Goal: Task Accomplishment & Management: Complete application form

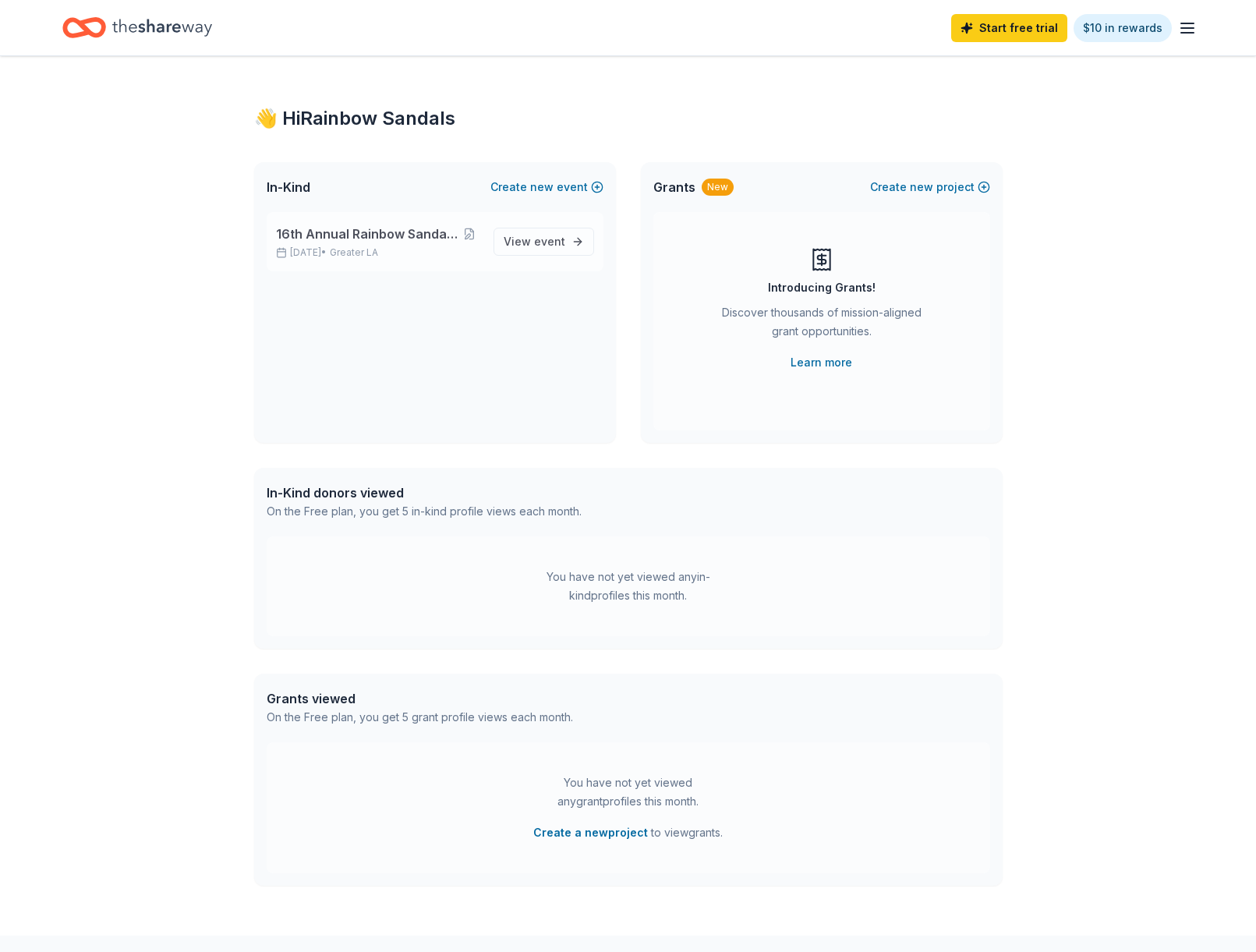
click at [415, 240] on span "16th Annual Rainbow Sandals Golf Classic" at bounding box center [367, 233] width 183 height 19
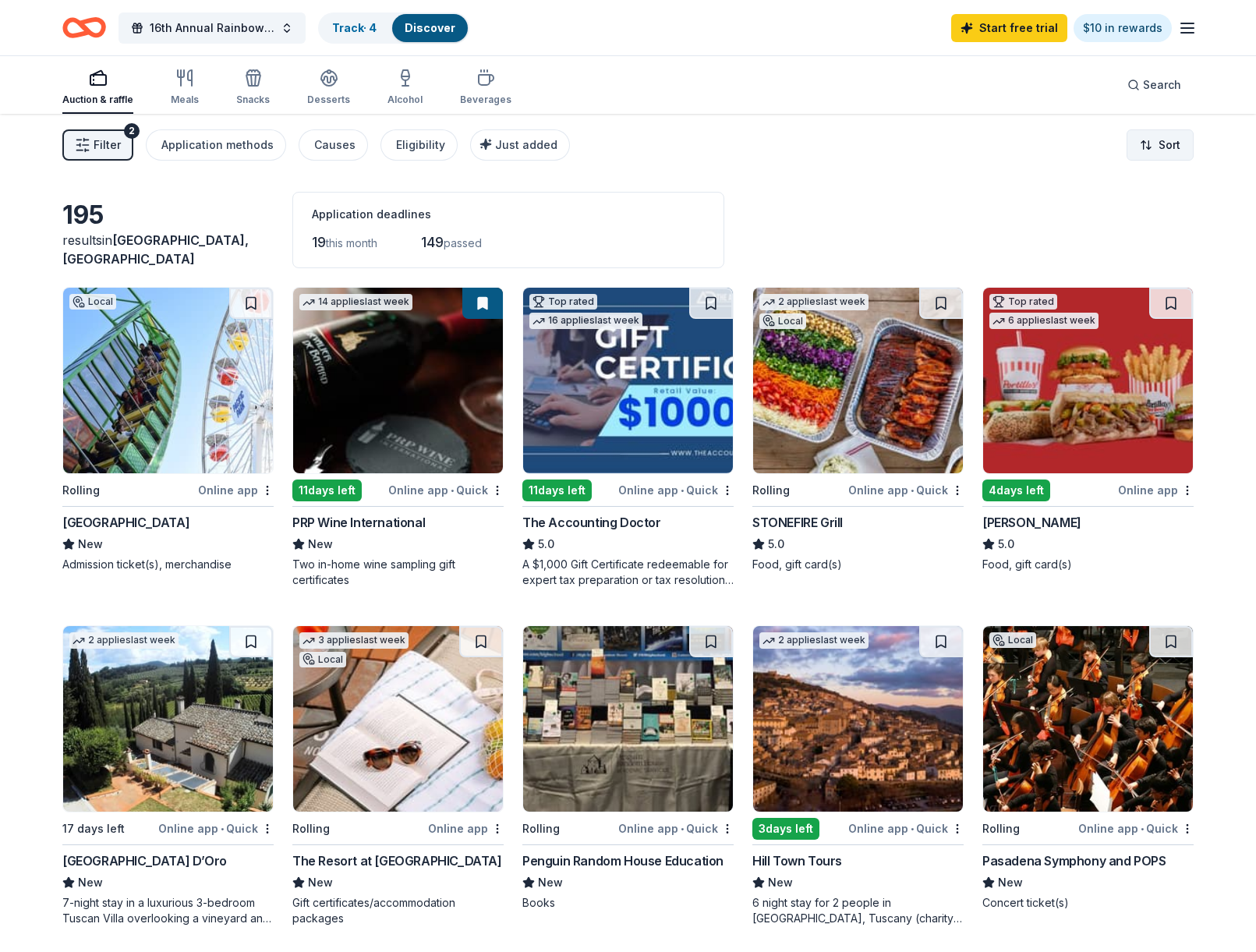
click at [1148, 153] on html "16th Annual Rainbow Sandals Golf Classic Track · 4 Discover Start free trial $1…" at bounding box center [628, 476] width 1256 height 952
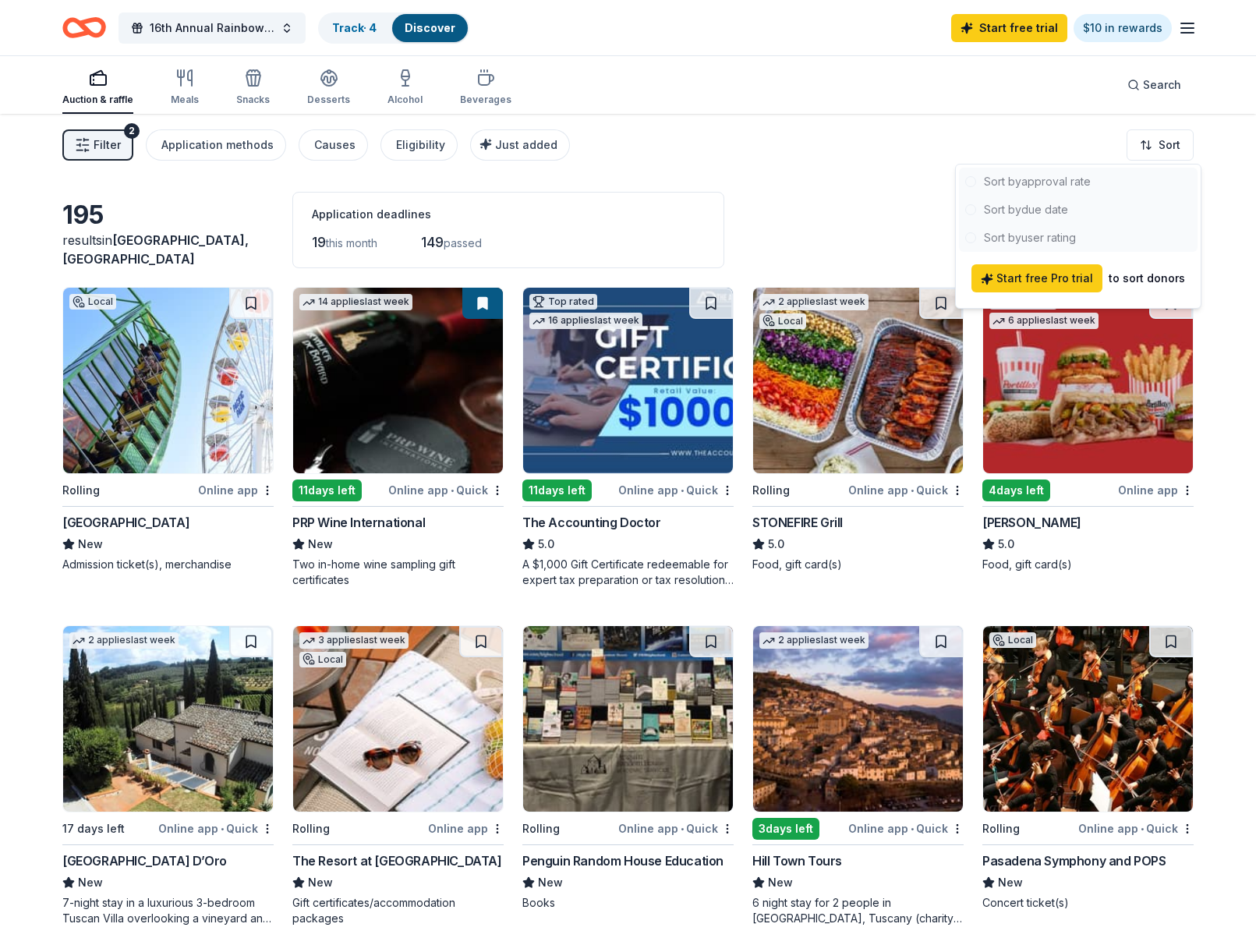
click at [971, 179] on div at bounding box center [1078, 209] width 239 height 84
click at [976, 181] on div at bounding box center [1078, 209] width 239 height 84
click at [860, 167] on html "16th Annual Rainbow Sandals Golf Classic Track · 4 Discover Start free trial $1…" at bounding box center [628, 476] width 1256 height 952
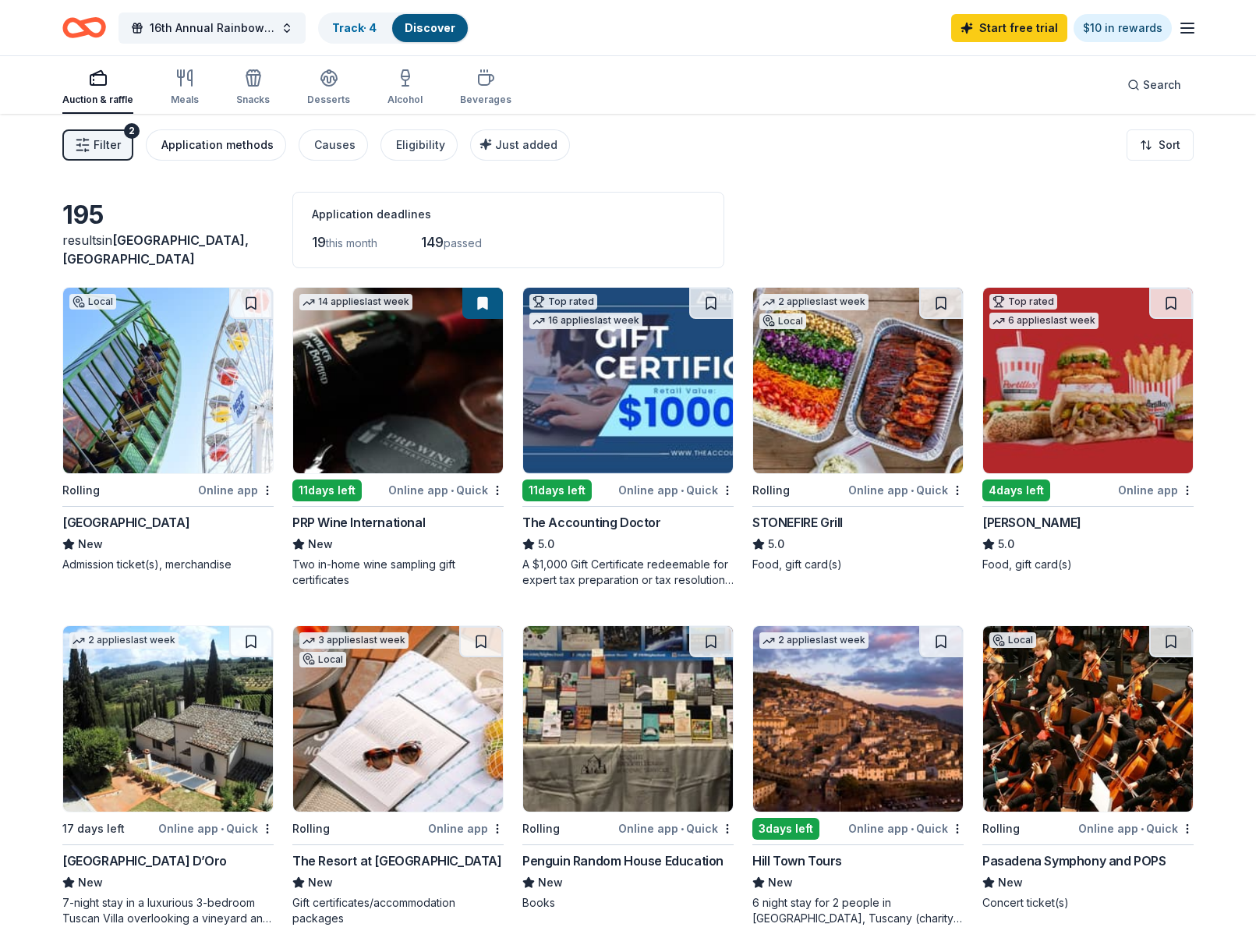
click at [213, 144] on div "Application methods" at bounding box center [217, 145] width 113 height 19
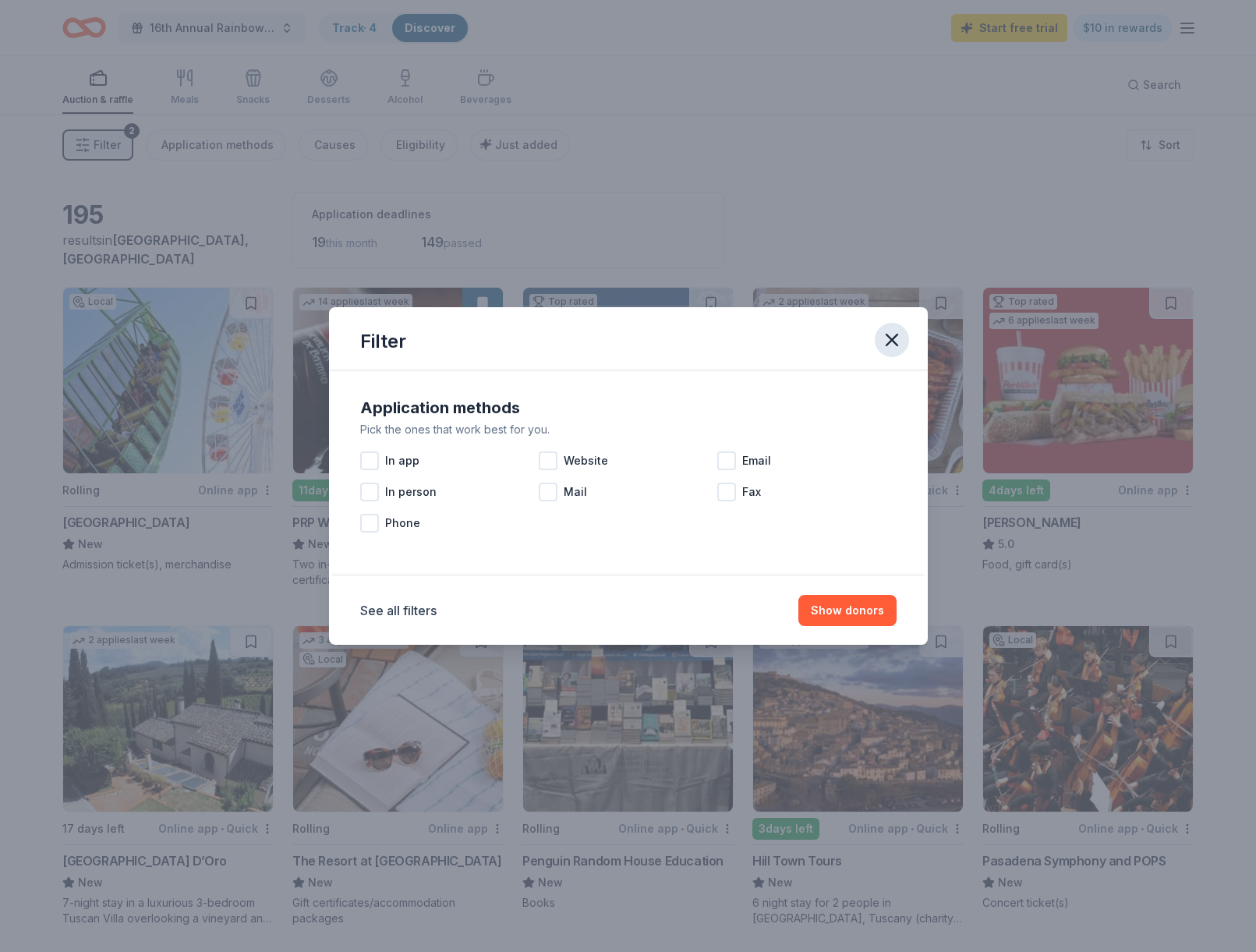
click at [889, 341] on icon "button" at bounding box center [892, 340] width 22 height 22
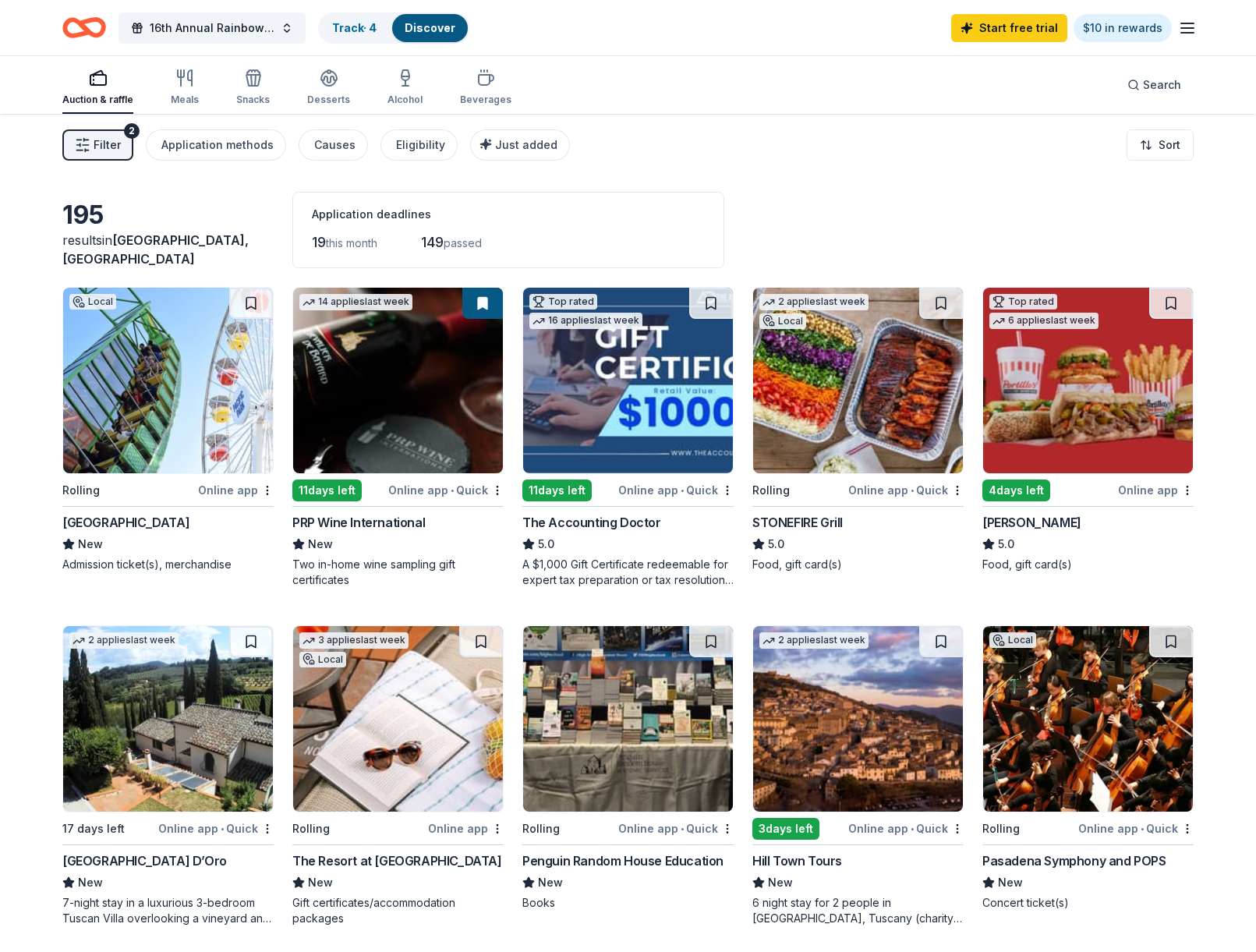
click at [1202, 31] on div "16th Annual Rainbow Sandals Golf Classic Track · 4 Discover Start free trial $1…" at bounding box center [628, 28] width 1256 height 55
click at [1193, 33] on line "button" at bounding box center [1188, 33] width 12 height 0
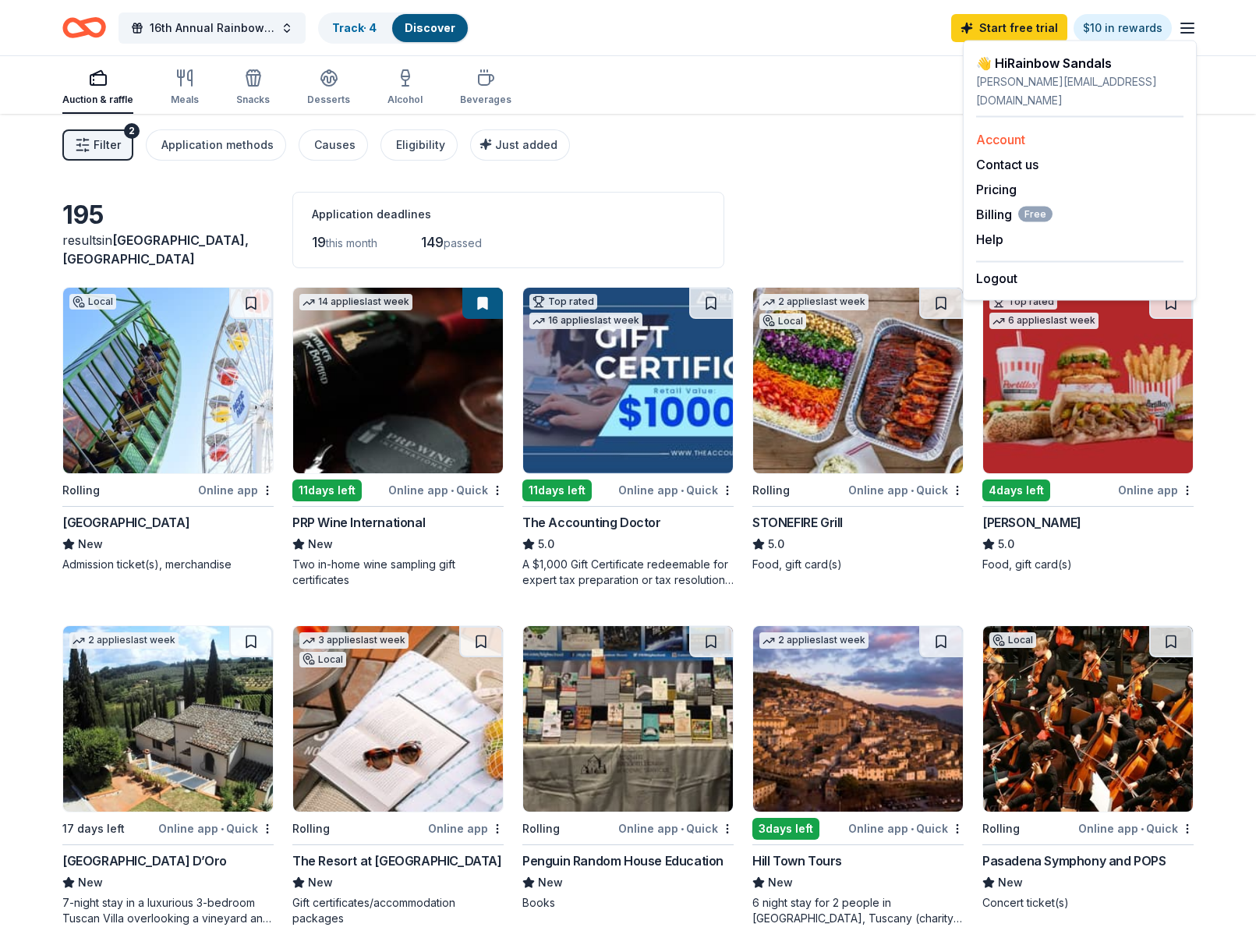
click at [997, 131] on link "Account" at bounding box center [1000, 139] width 49 height 16
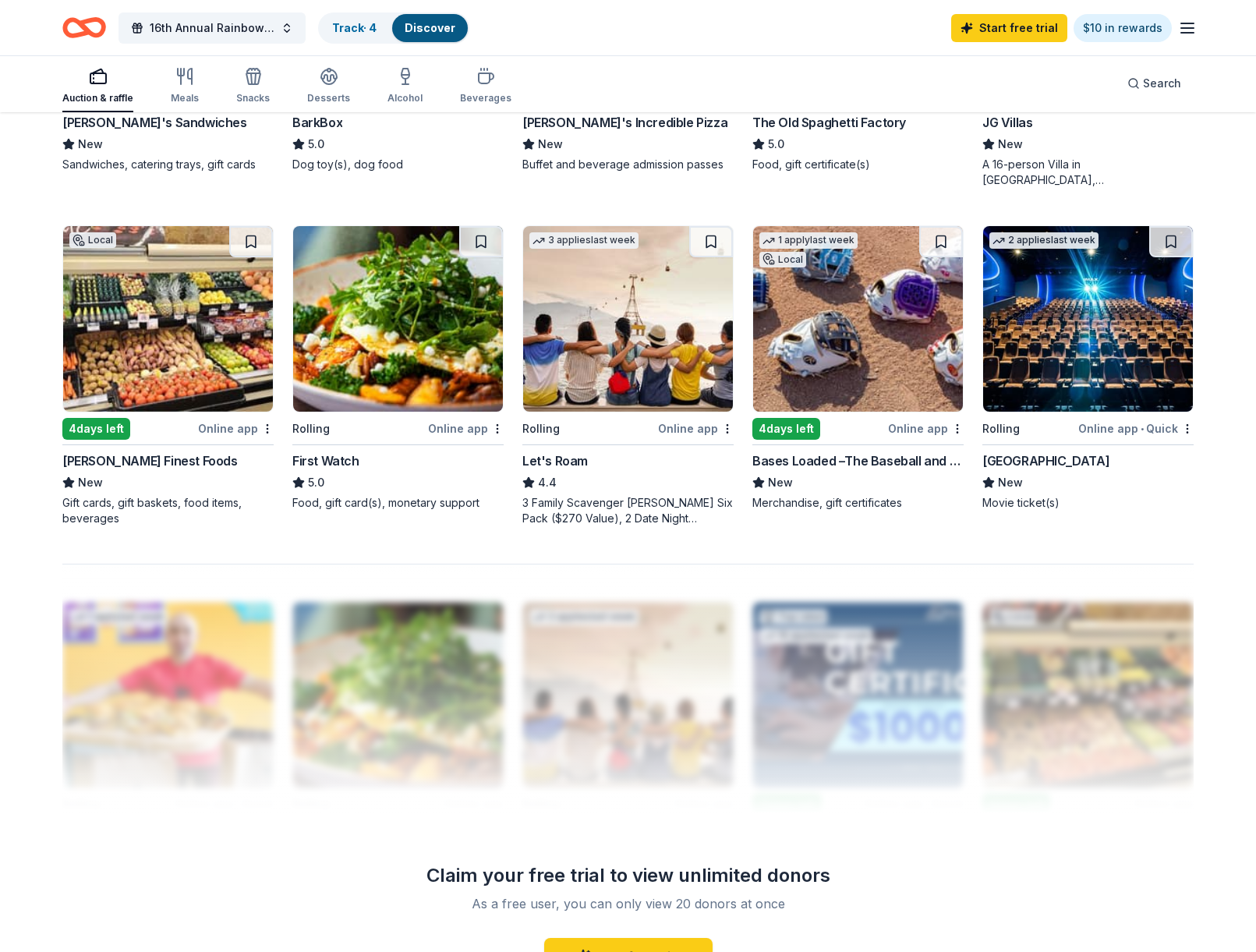
scroll to position [1127, 0]
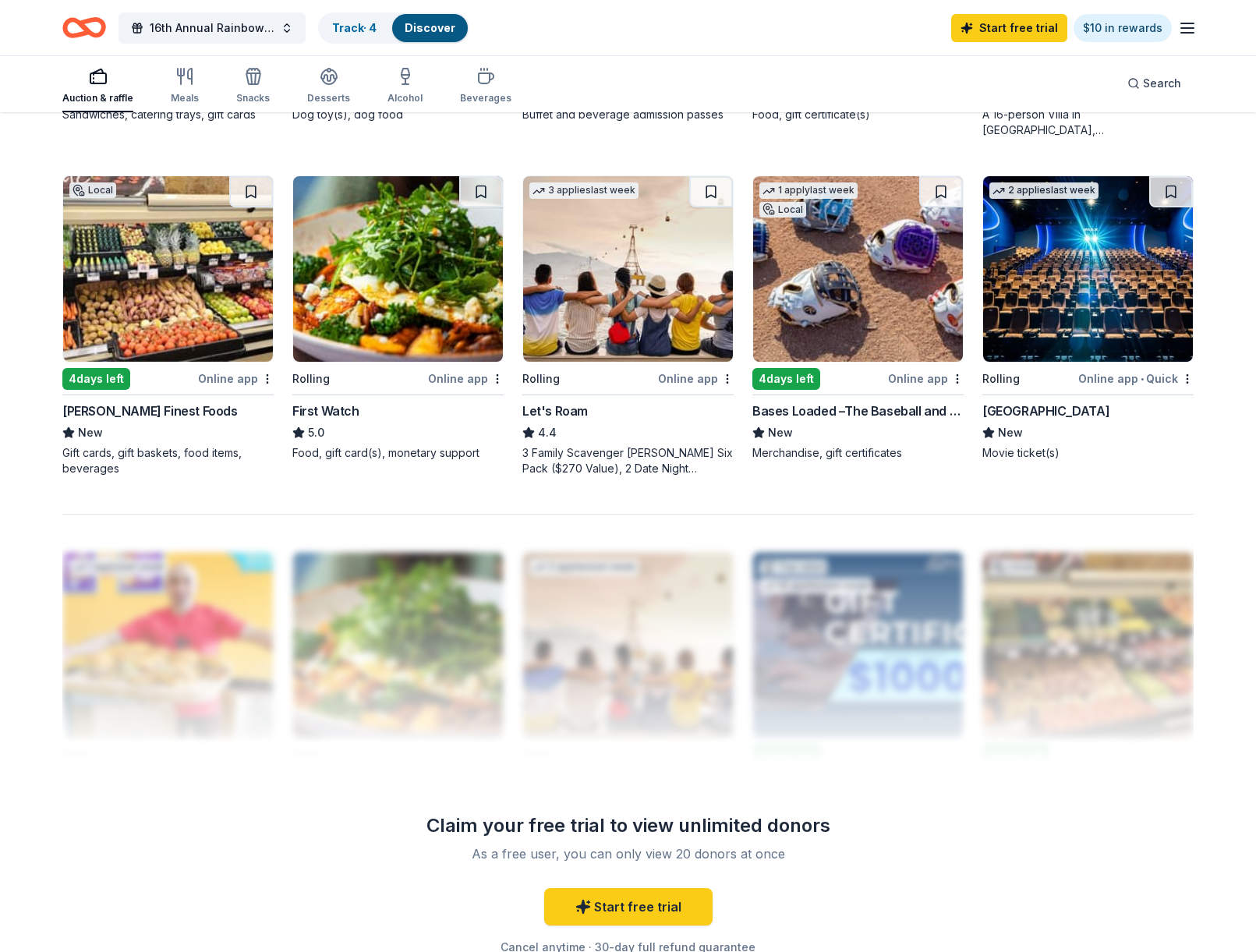
click at [1189, 33] on line "button" at bounding box center [1188, 33] width 12 height 0
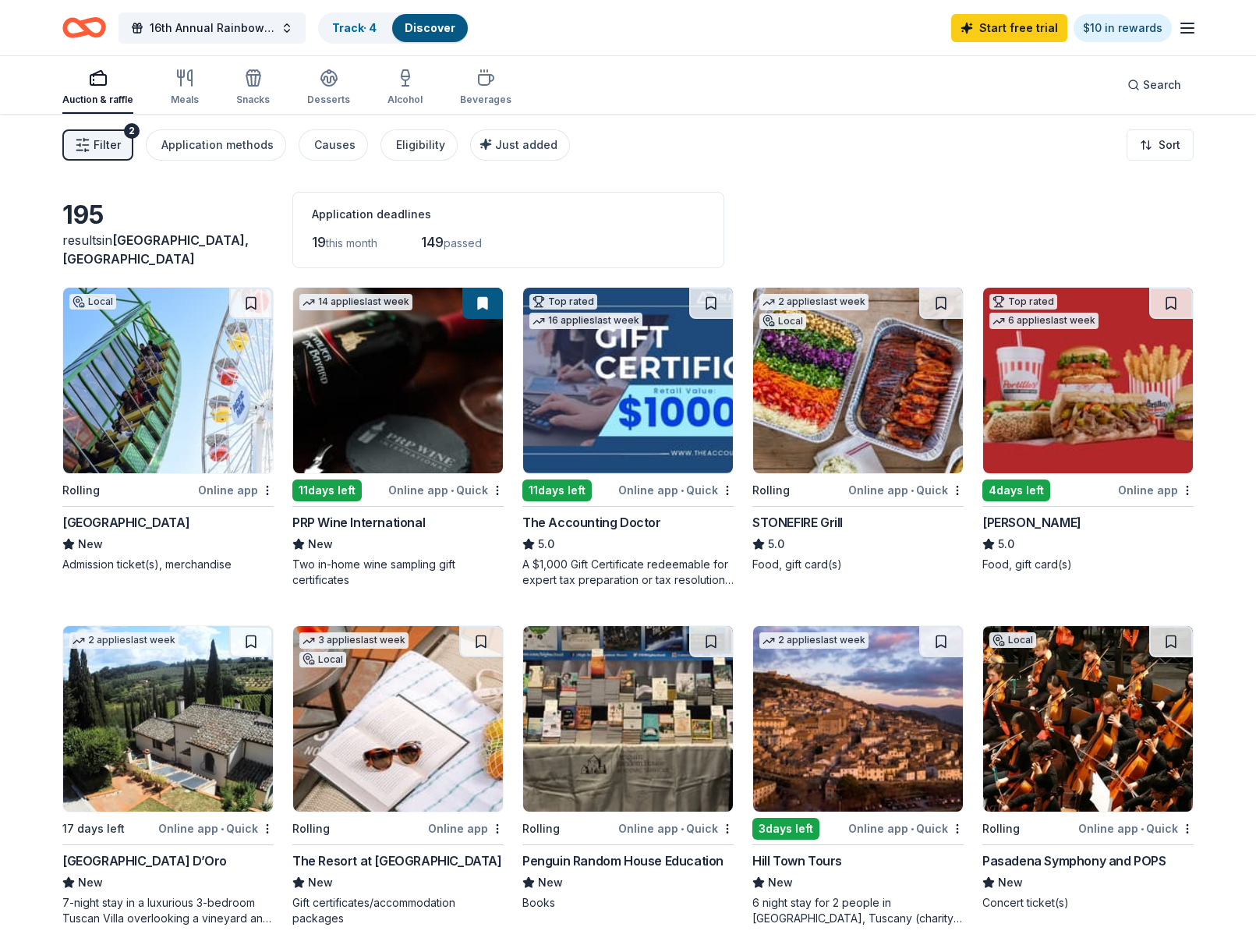
scroll to position [0, 0]
click at [177, 92] on div "Meals" at bounding box center [185, 87] width 28 height 37
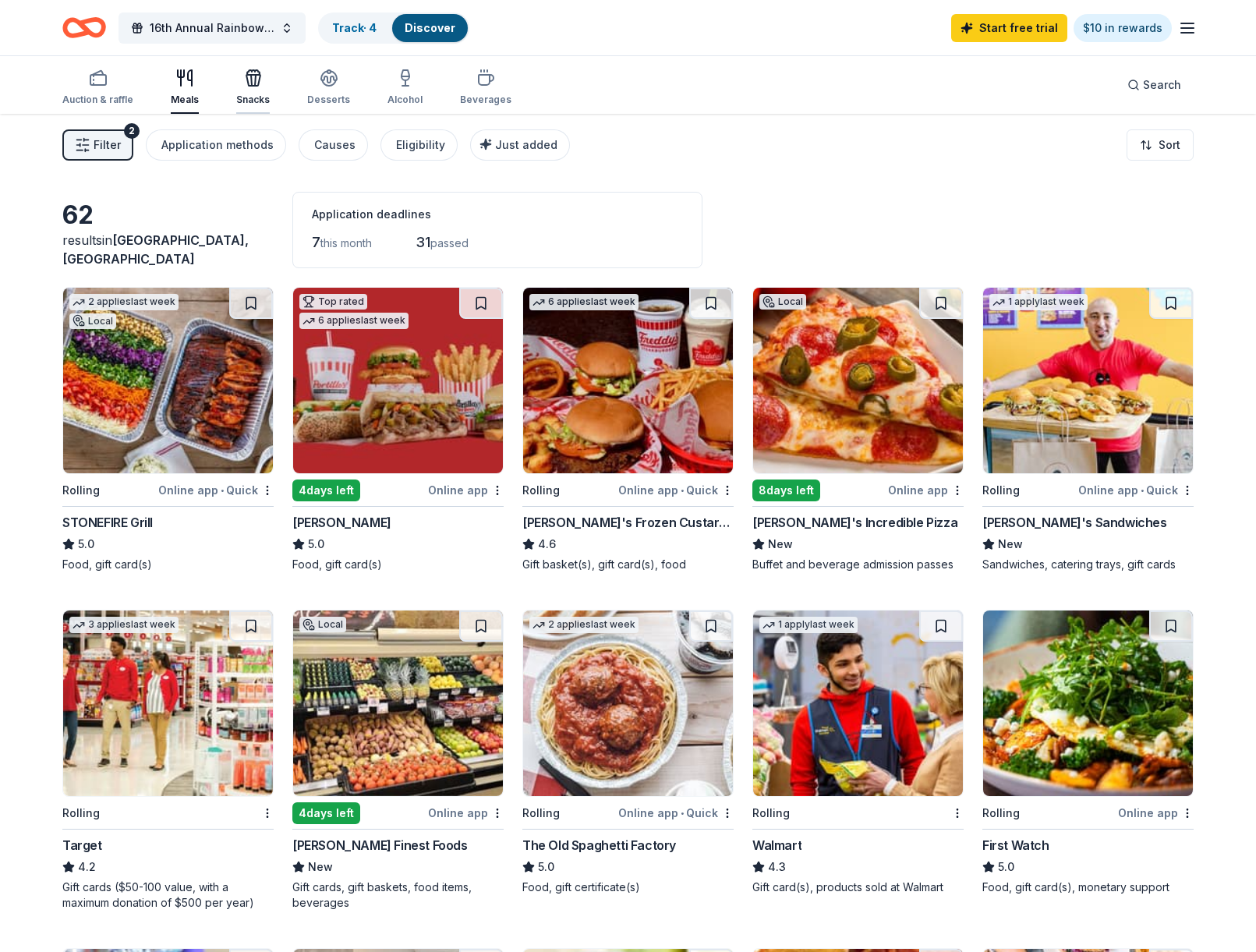
click at [265, 87] on div "button" at bounding box center [253, 77] width 34 height 19
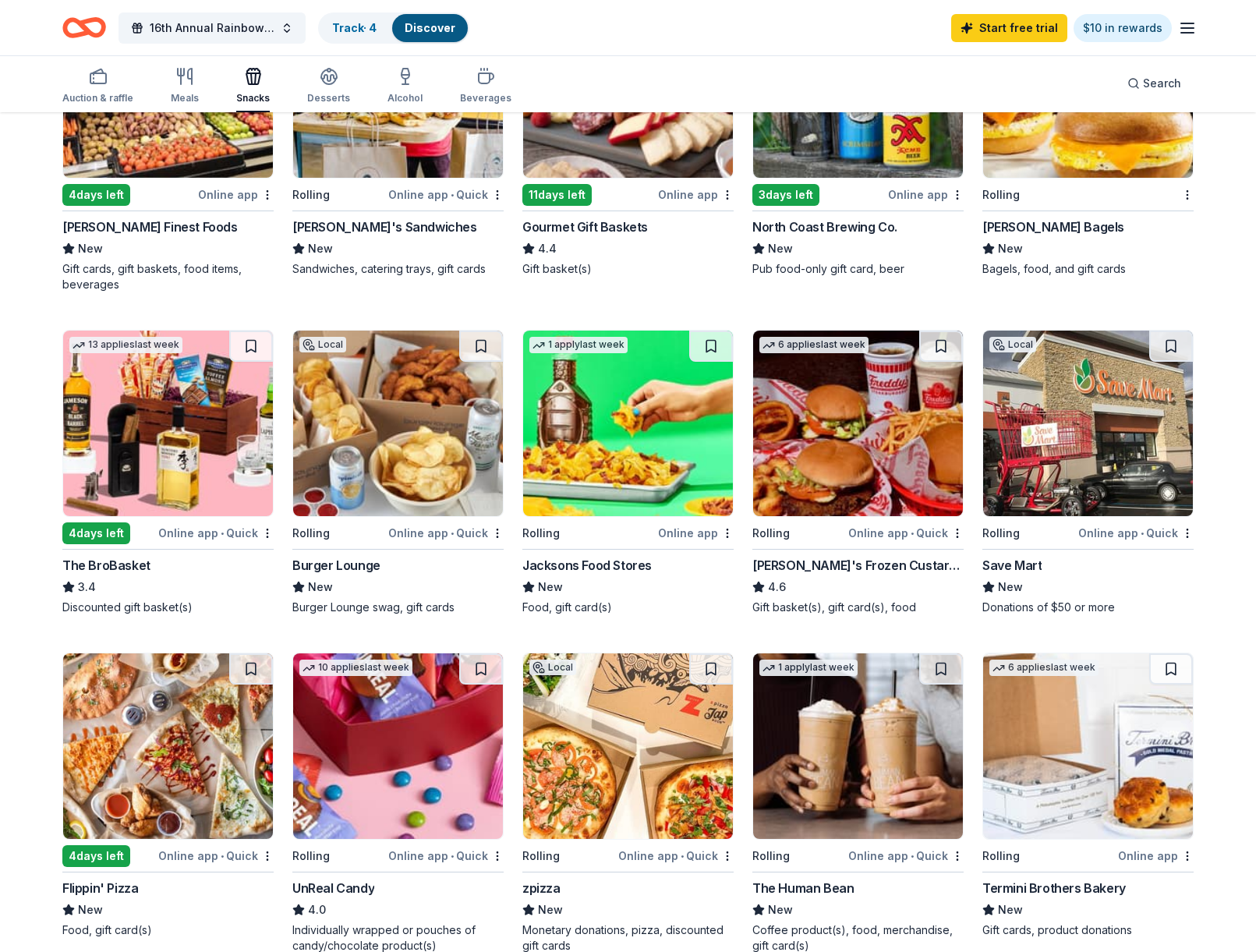
scroll to position [188, 0]
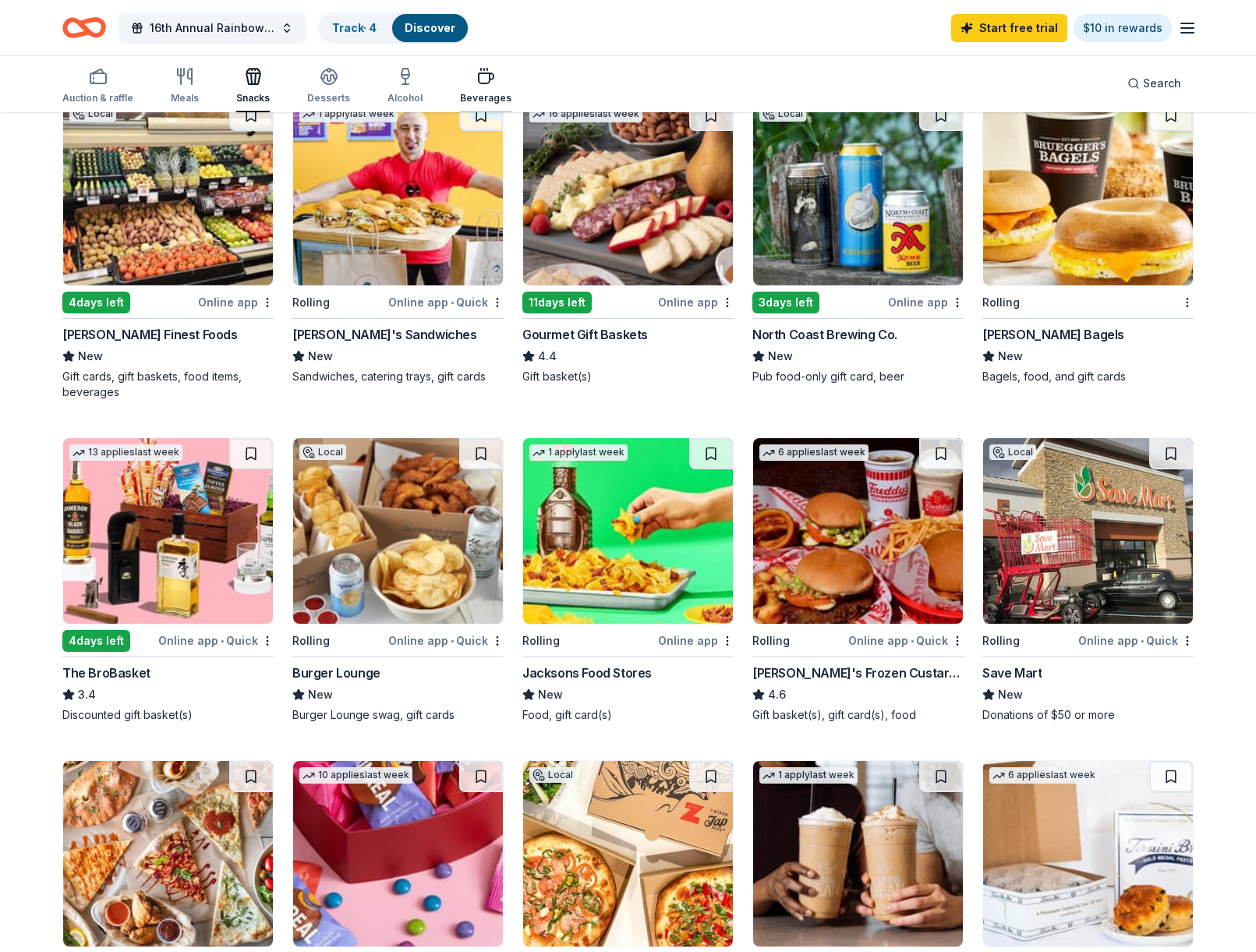
click at [478, 80] on icon "button" at bounding box center [486, 78] width 15 height 10
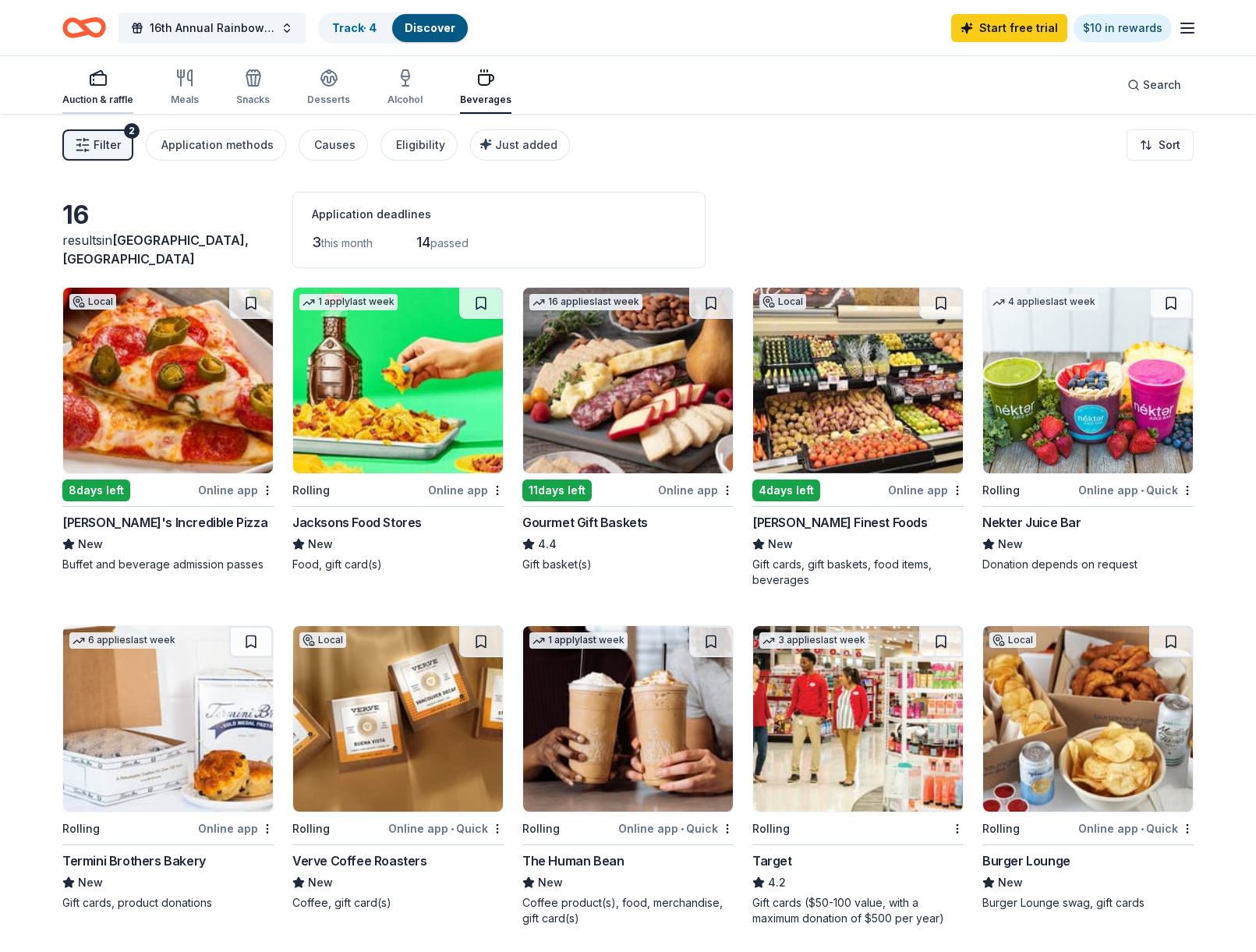
click at [98, 95] on div "Auction & raffle" at bounding box center [98, 99] width 71 height 12
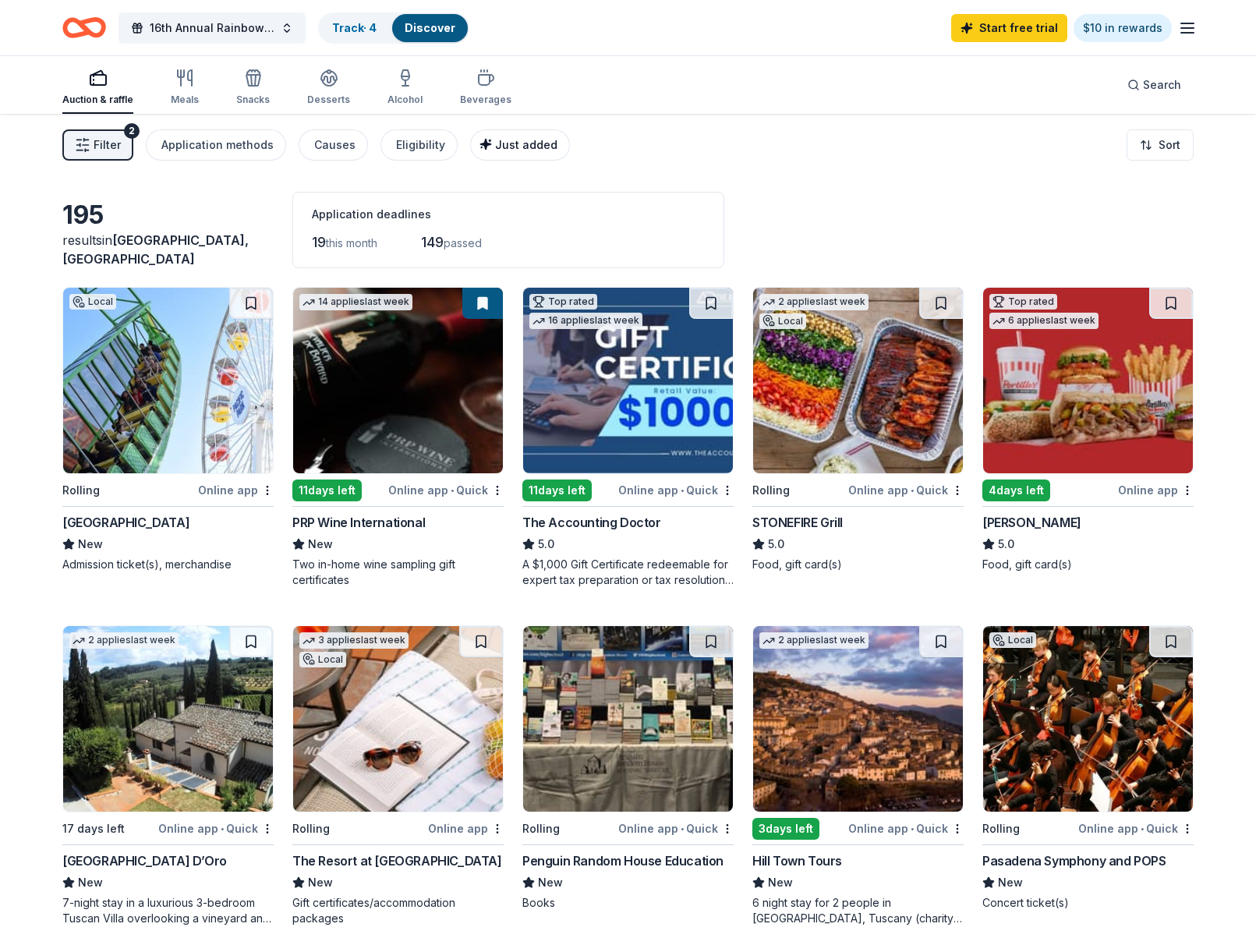
click at [494, 151] on div "Just added" at bounding box center [521, 145] width 72 height 19
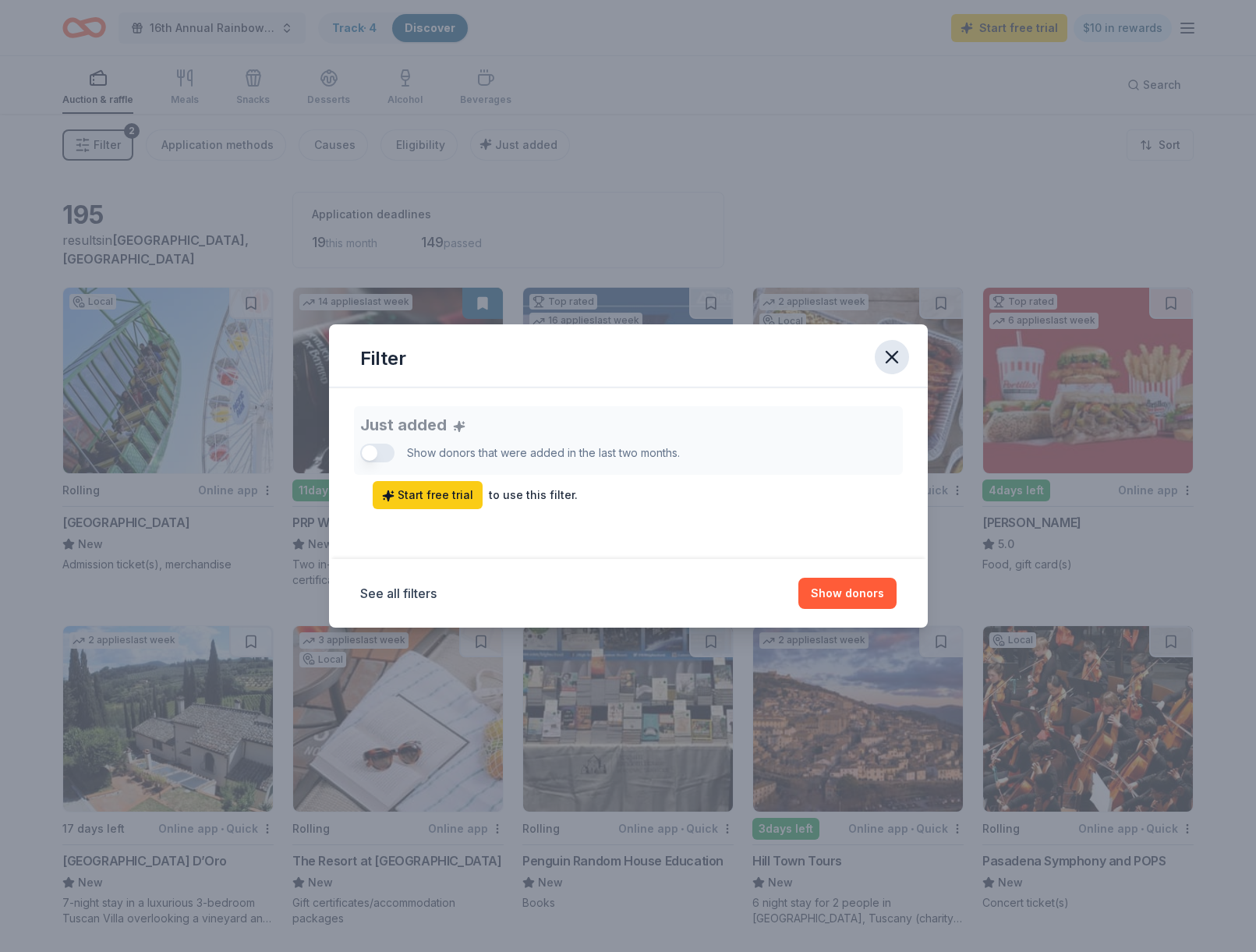
click at [877, 351] on button "button" at bounding box center [892, 357] width 35 height 35
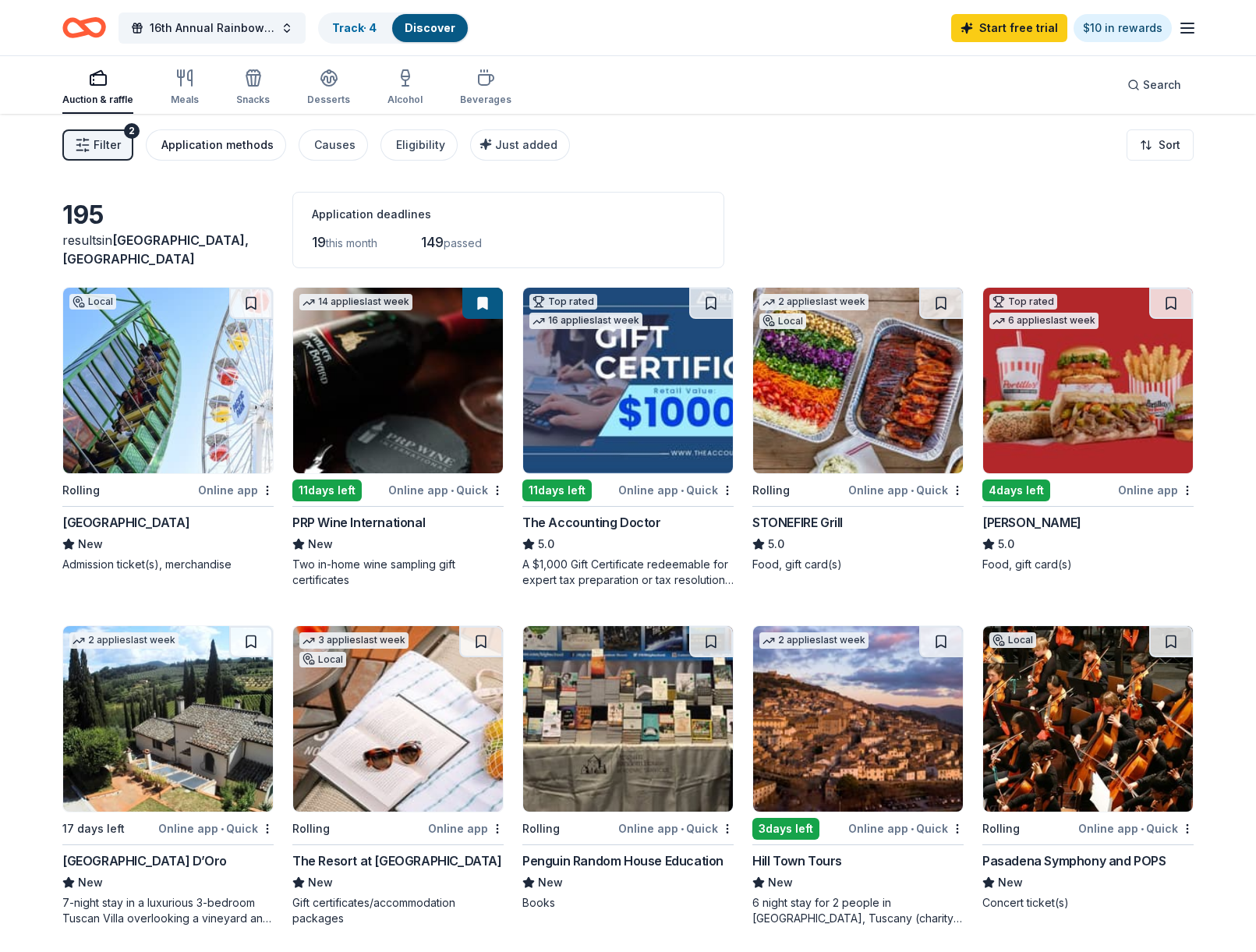
click at [245, 150] on div "Application methods" at bounding box center [217, 145] width 113 height 19
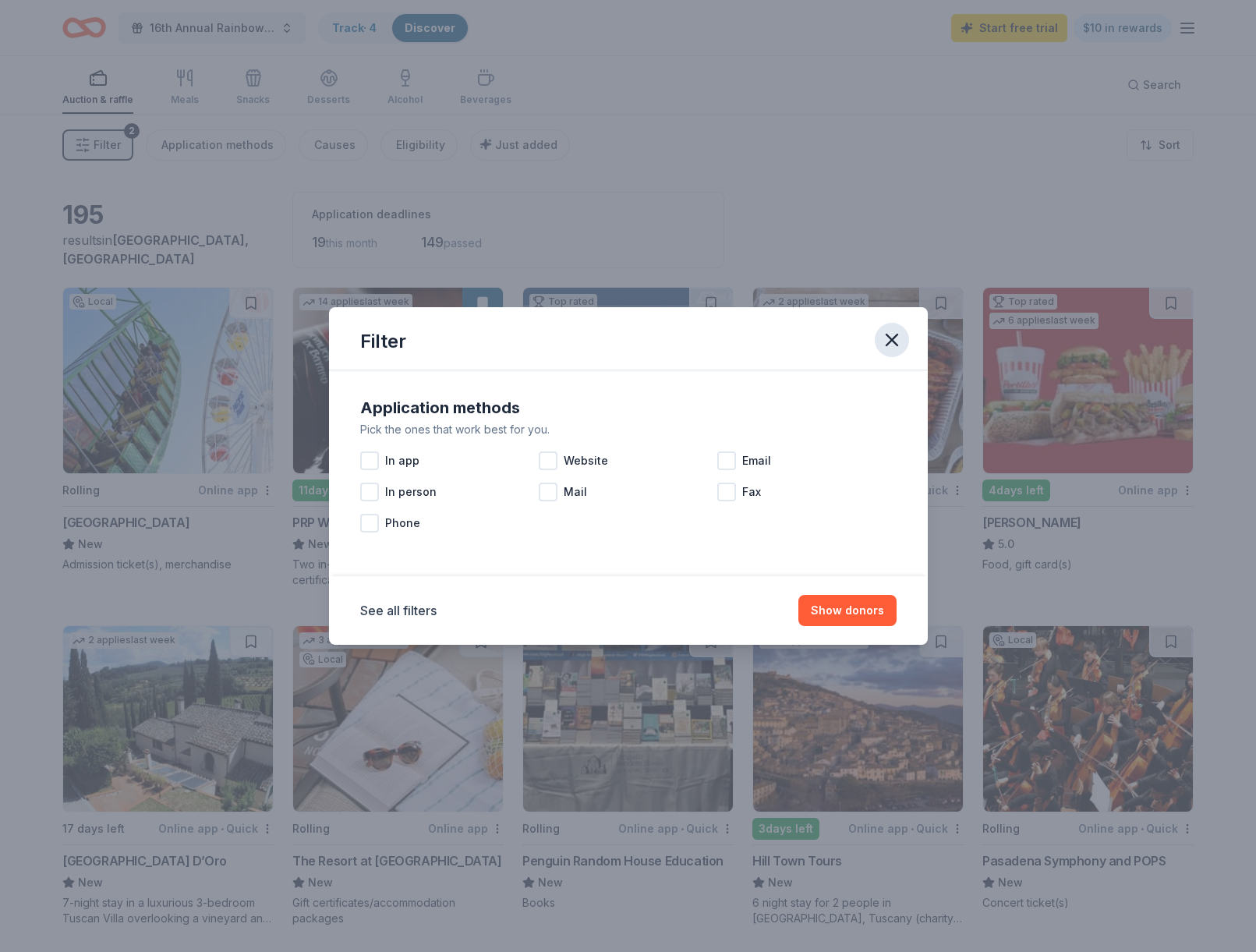
click at [883, 342] on icon "button" at bounding box center [892, 340] width 22 height 22
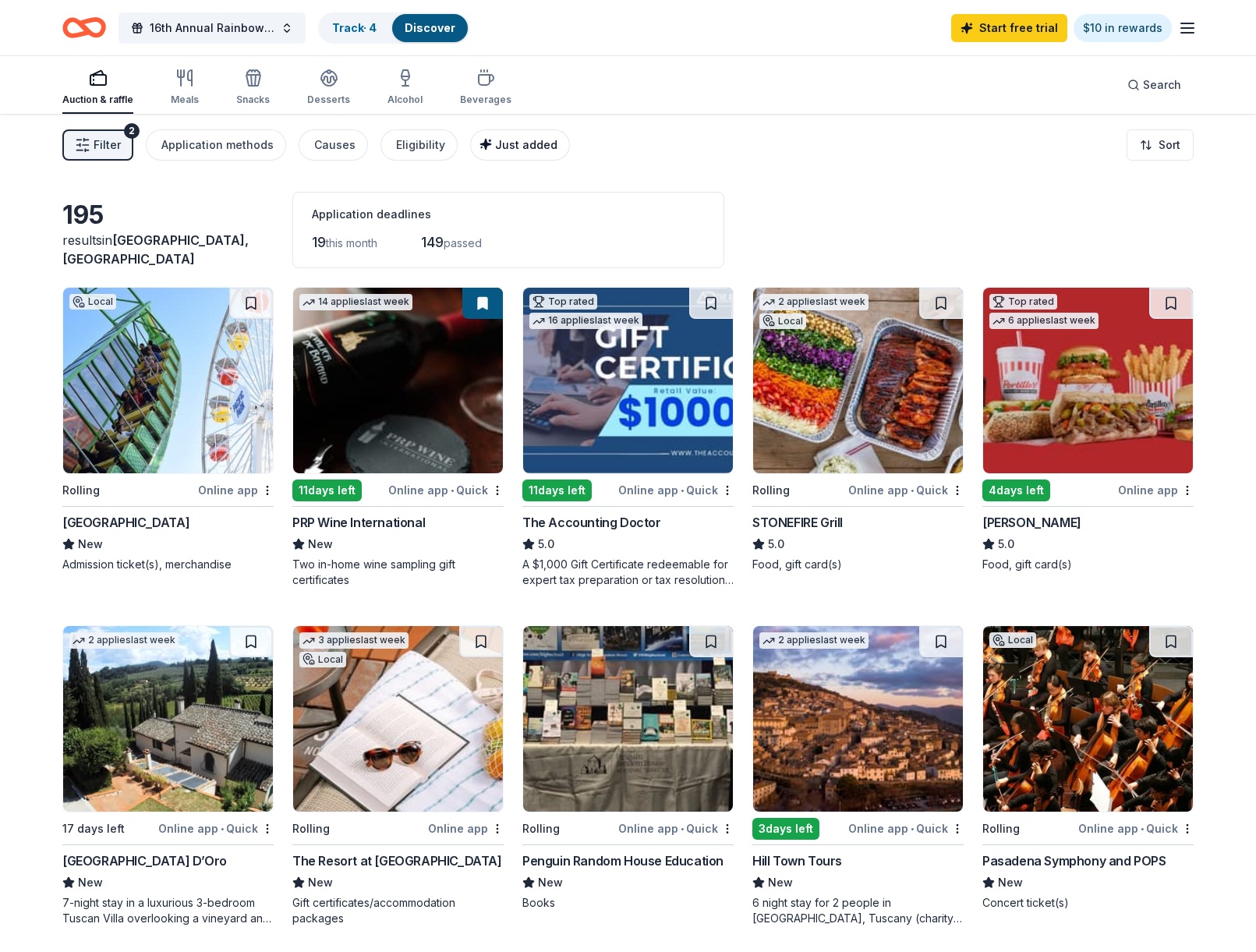
click at [470, 145] on button "Just added" at bounding box center [520, 145] width 99 height 31
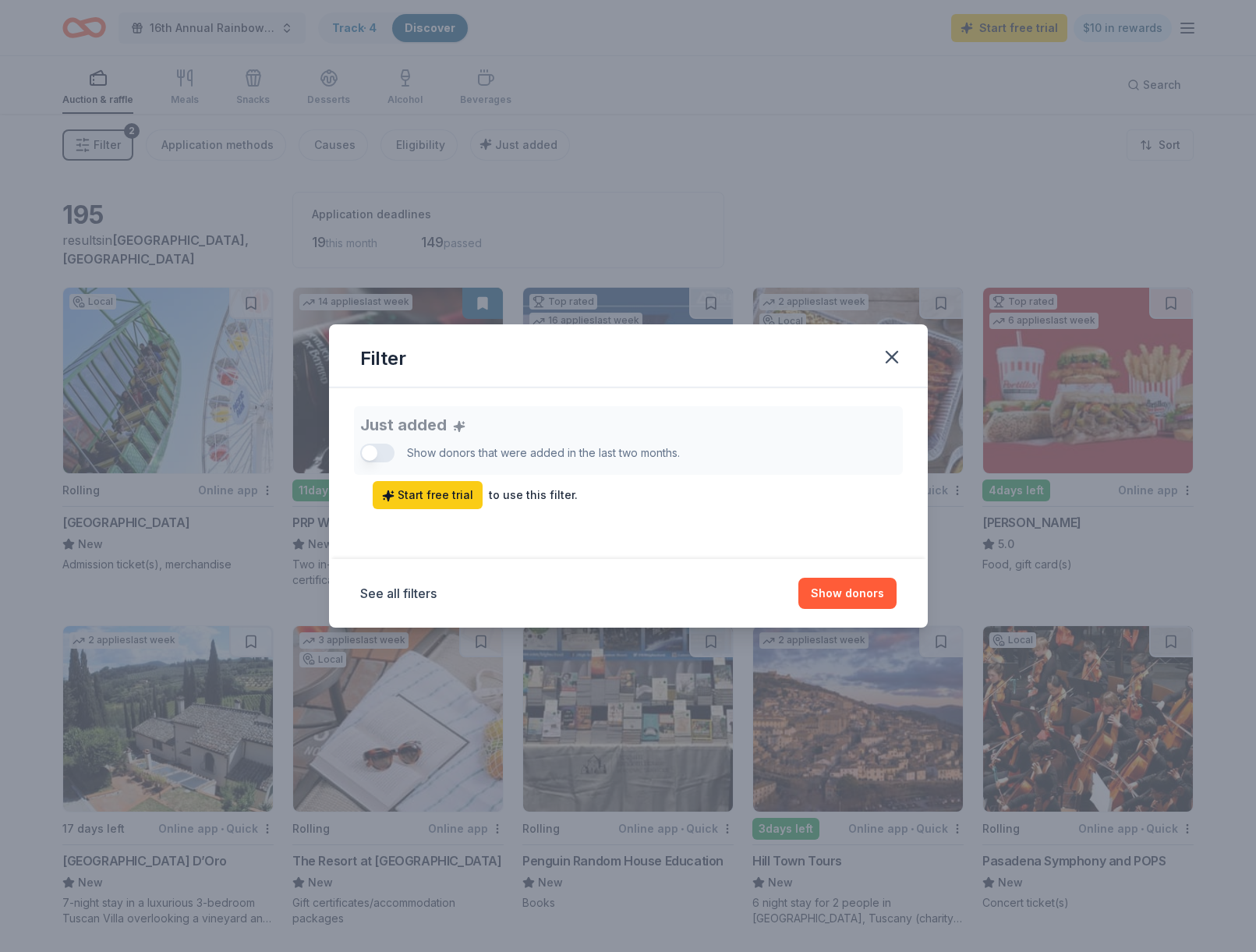
drag, startPoint x: 431, startPoint y: 157, endPoint x: 498, endPoint y: 179, distance: 70.5
click at [433, 157] on div "Filter Just added Show donors that were added in the last two months. Start fre…" at bounding box center [628, 476] width 1256 height 952
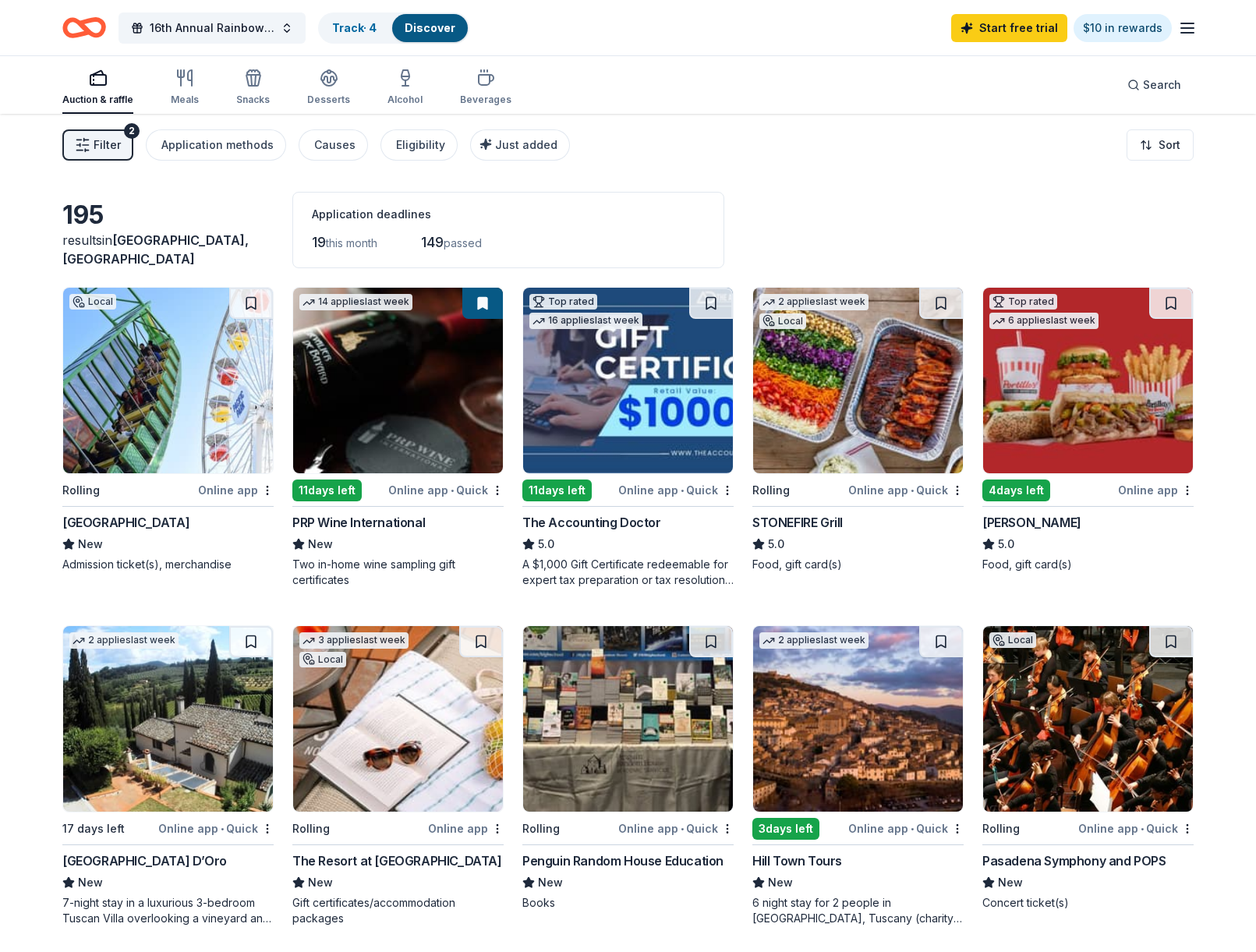
click at [157, 369] on img at bounding box center [168, 380] width 209 height 185
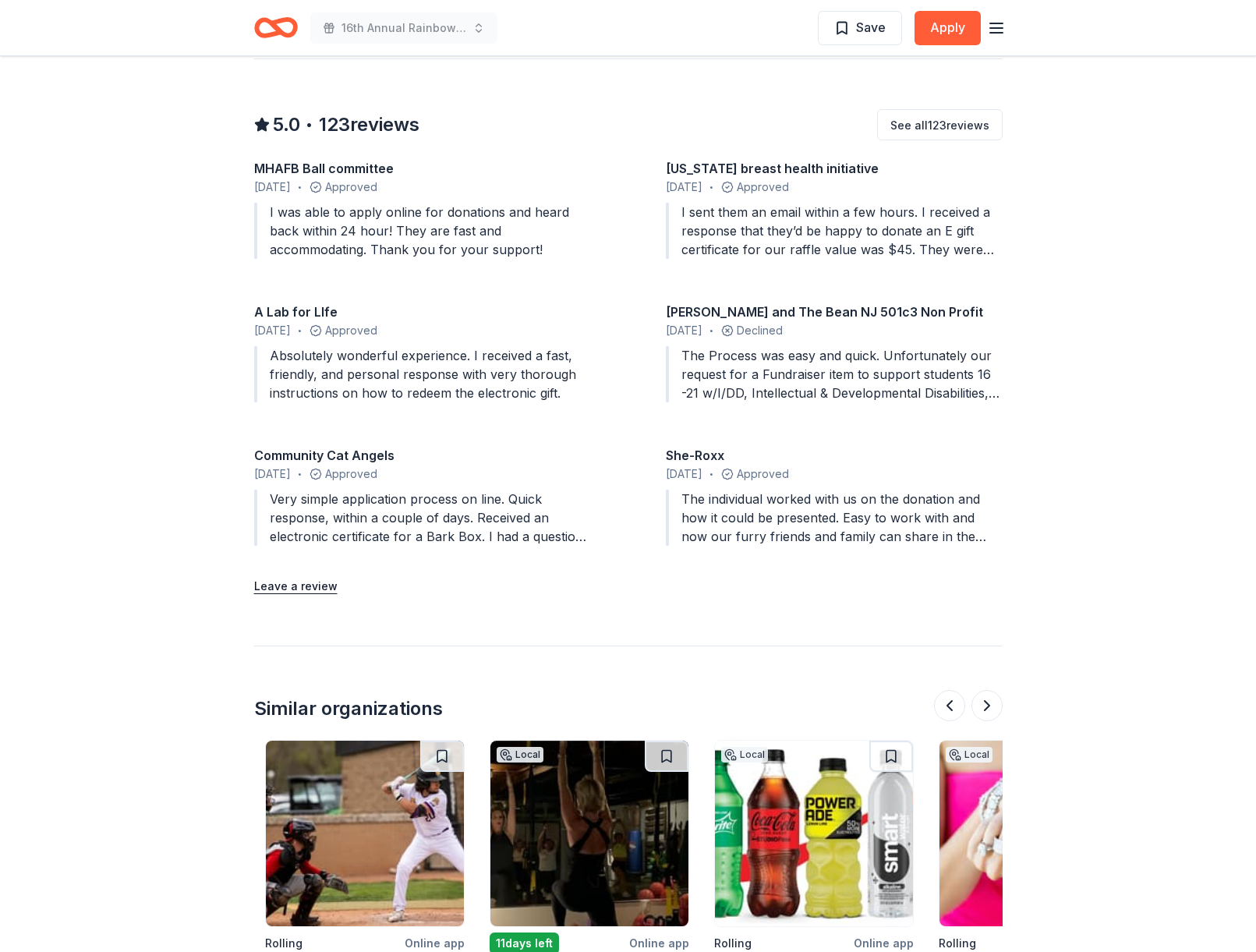
scroll to position [1403, 0]
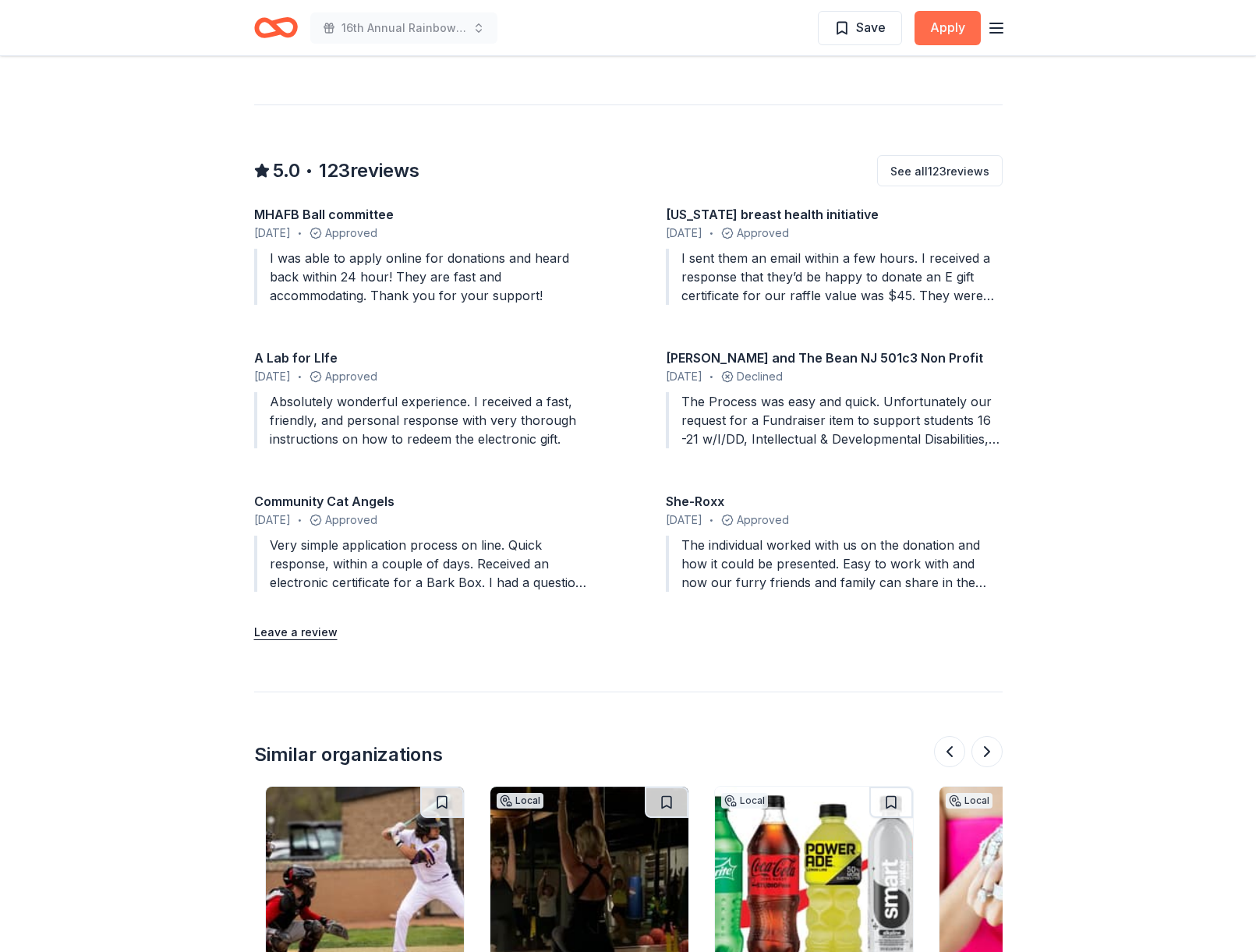
click at [966, 30] on button "Apply" at bounding box center [948, 28] width 67 height 35
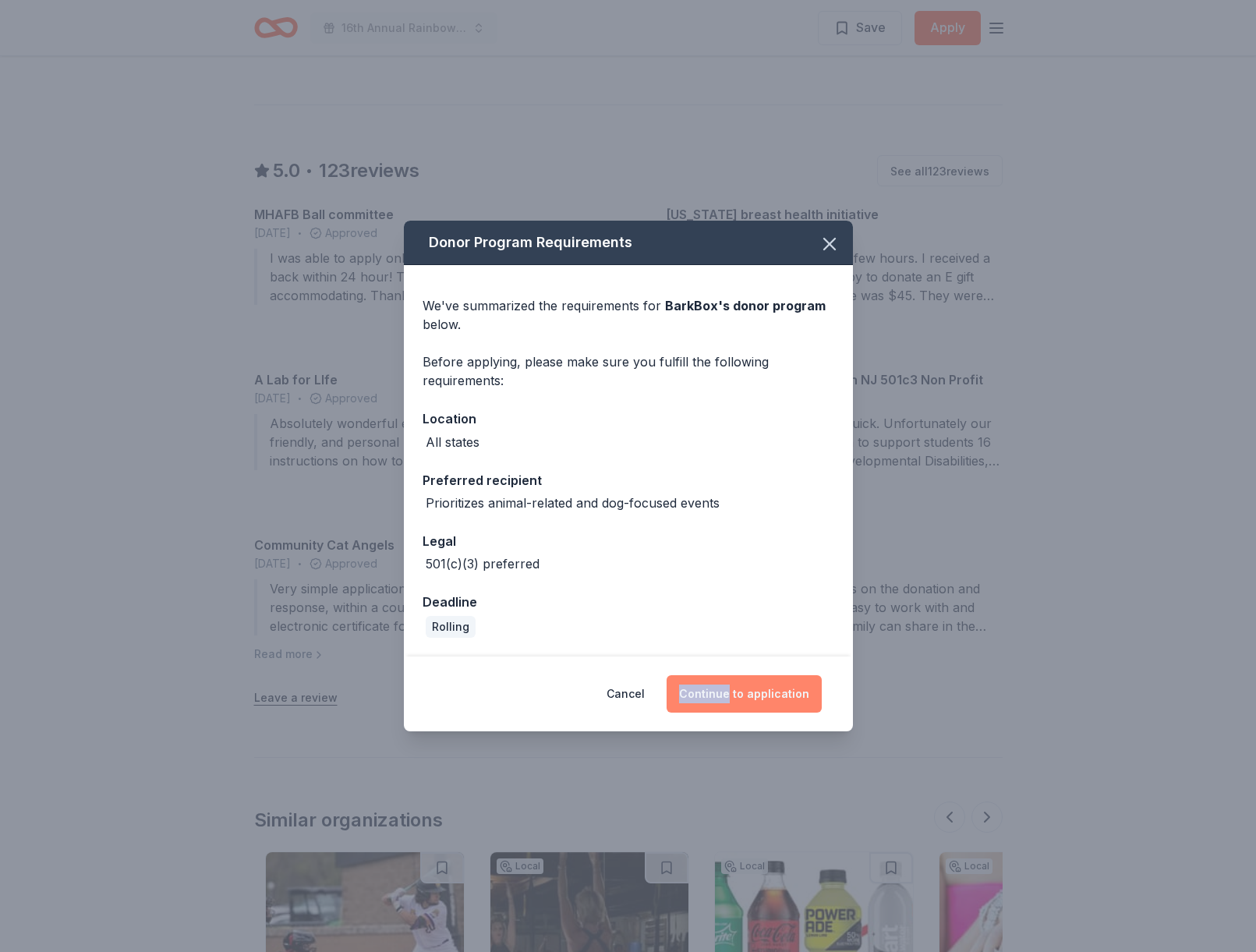
click at [699, 691] on button "Continue to application" at bounding box center [744, 694] width 155 height 37
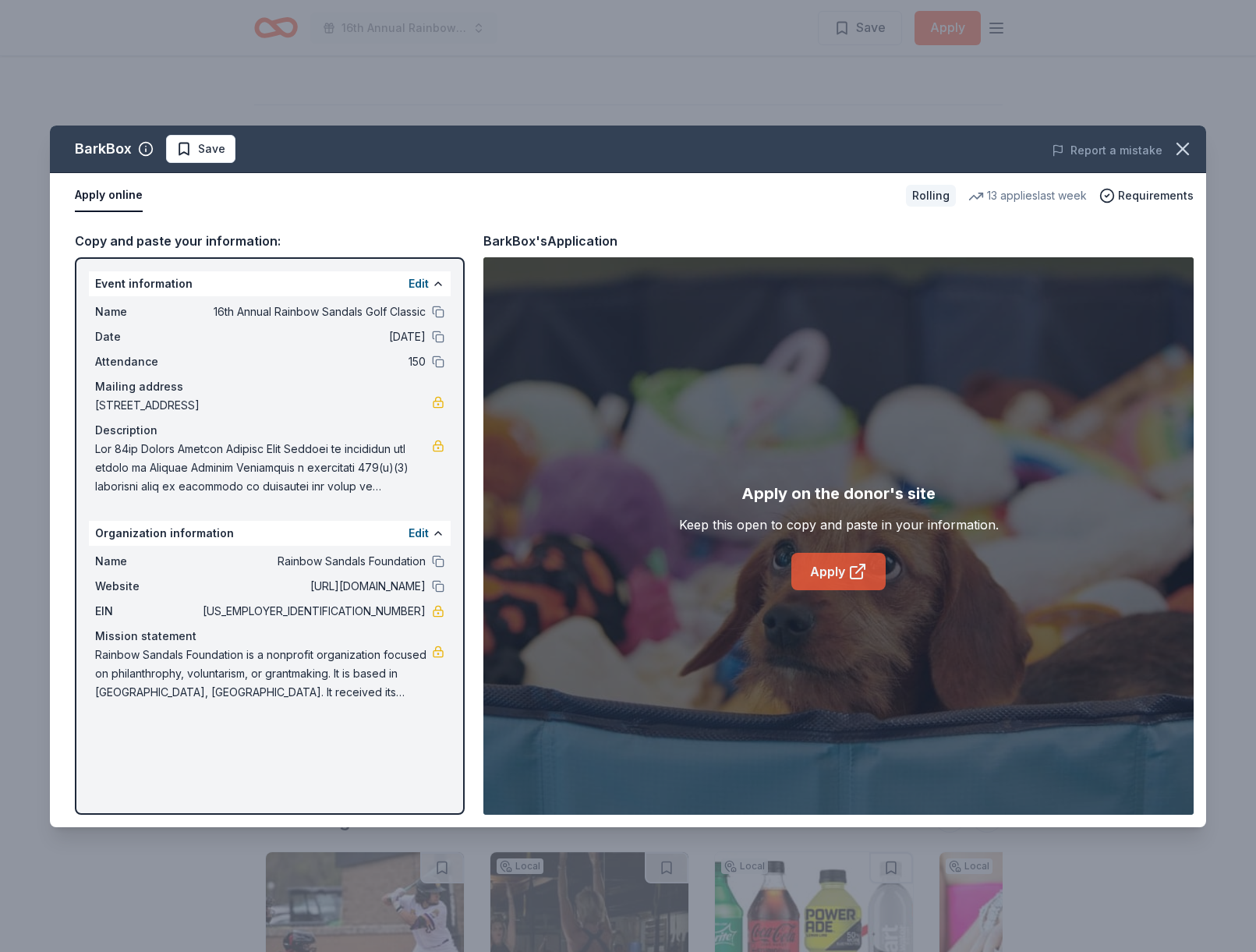
click at [838, 573] on link "Apply" at bounding box center [839, 571] width 94 height 37
click at [1161, 72] on div "BarkBox Save Report a mistake Apply online Rolling 13 applies last week Require…" at bounding box center [628, 476] width 1256 height 952
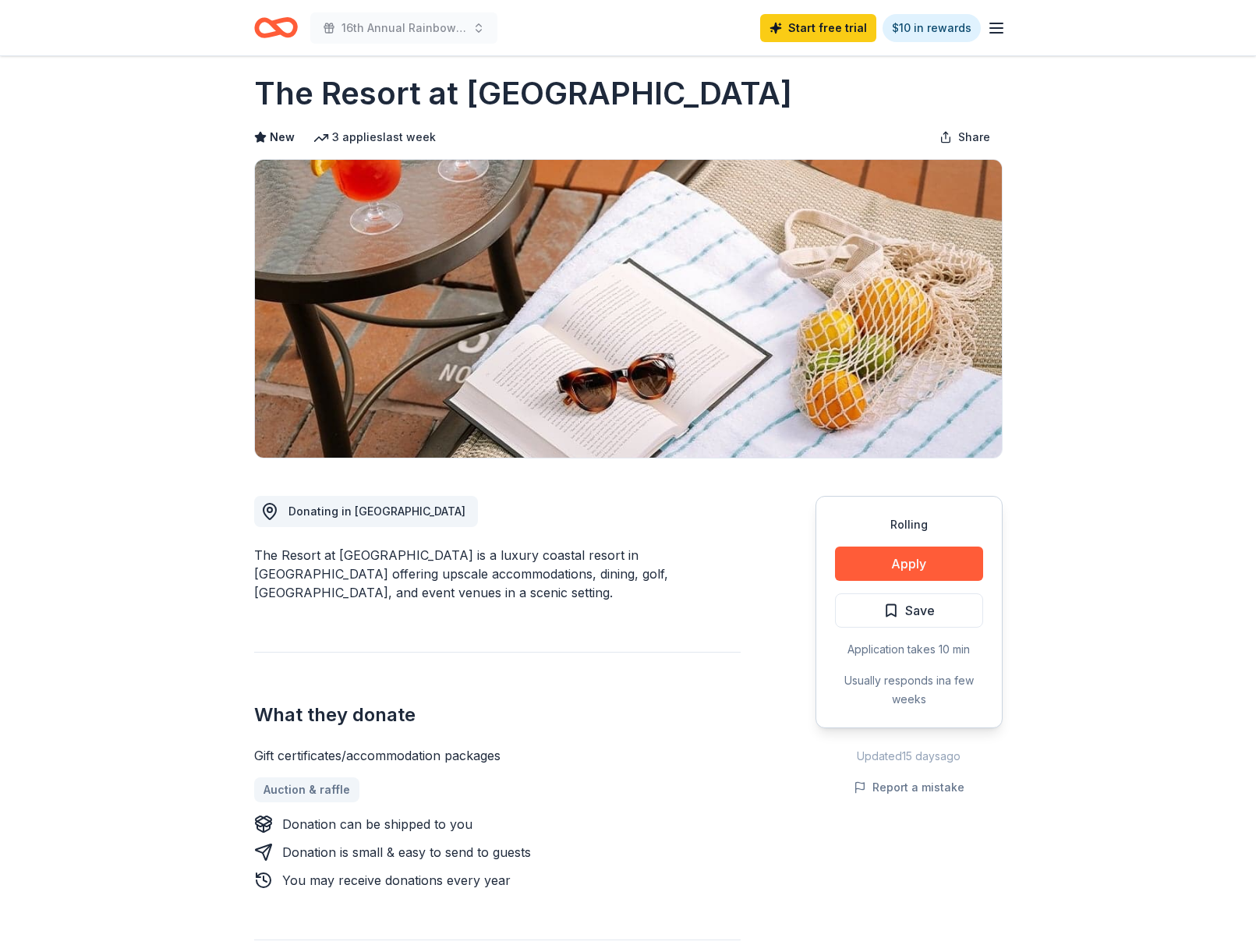
scroll to position [65, 0]
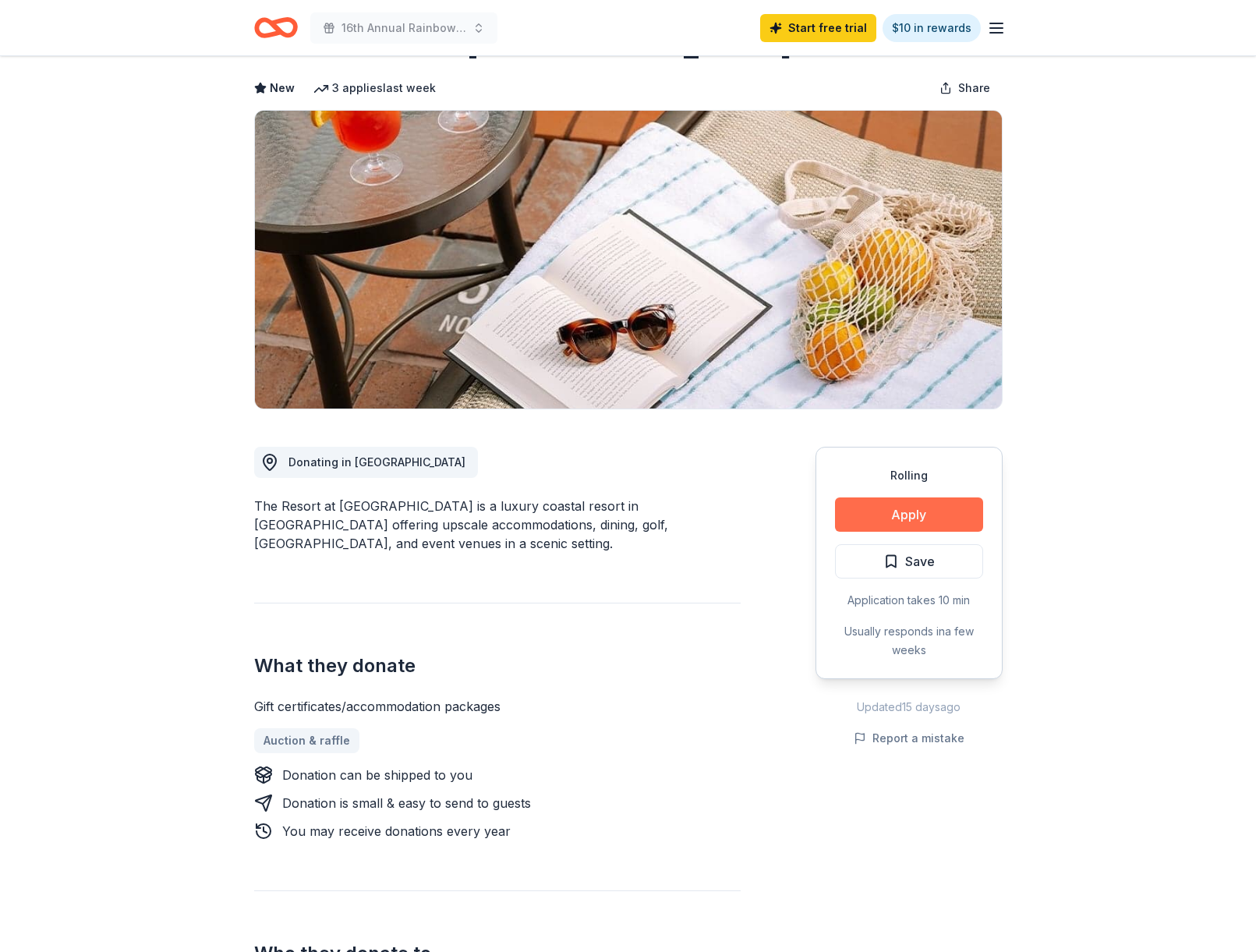
click at [931, 514] on button "Apply" at bounding box center [909, 515] width 148 height 35
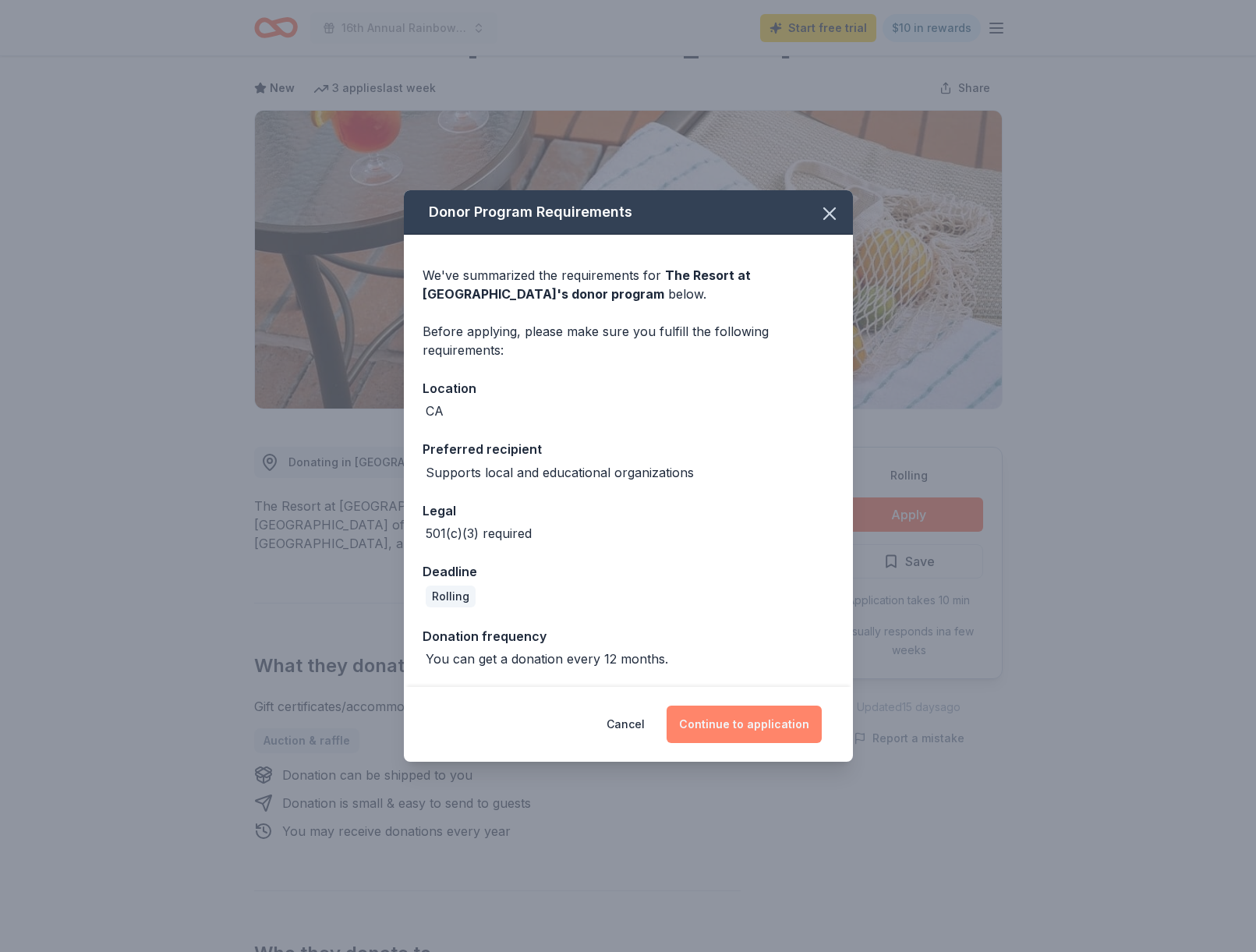
click at [735, 720] on button "Continue to application" at bounding box center [744, 724] width 155 height 37
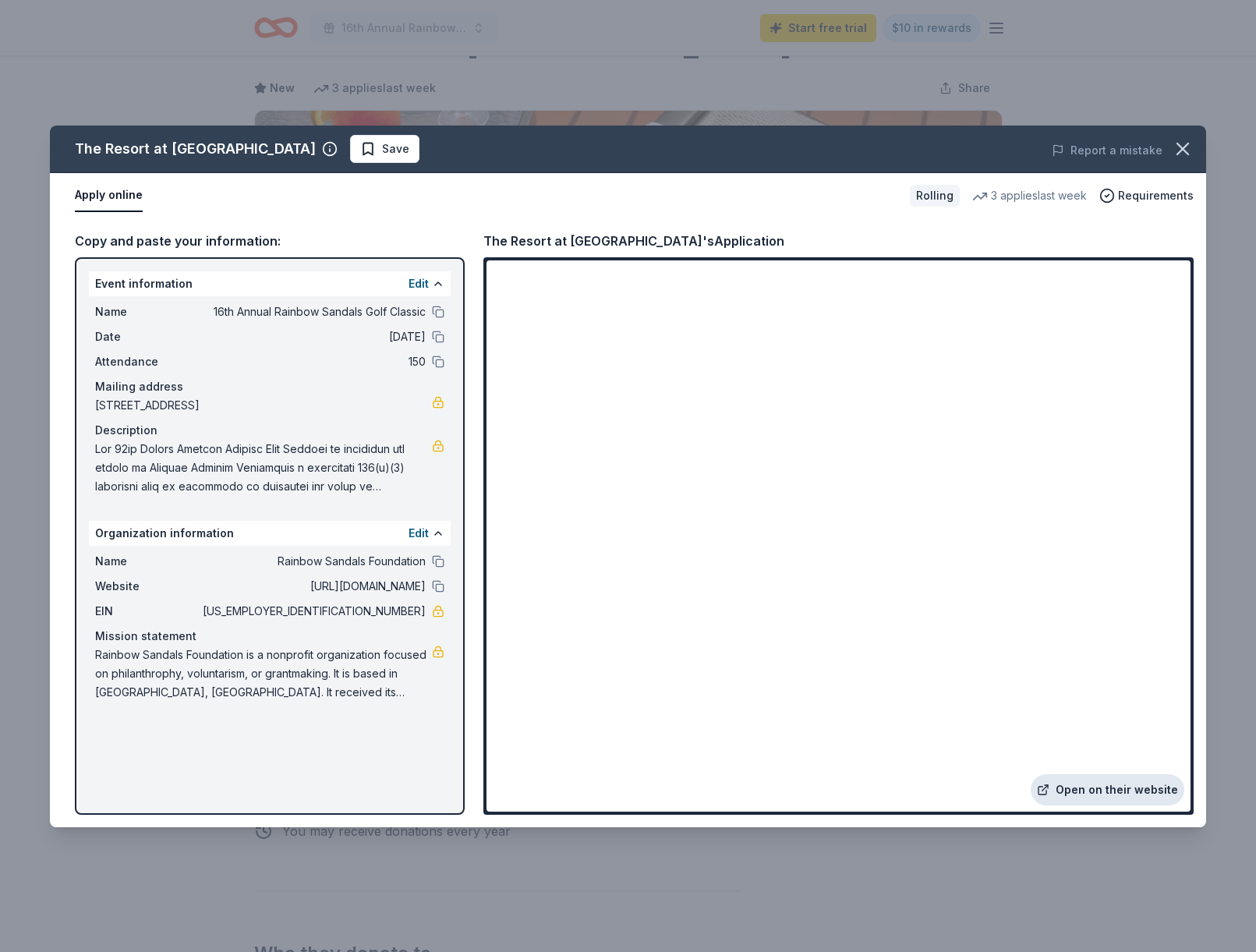
click at [1100, 792] on link "Open on their website" at bounding box center [1107, 789] width 154 height 31
click at [1171, 150] on div "The Resort at Pelican Hill Save Report a mistake Apply online Rolling 3 applies…" at bounding box center [628, 476] width 1157 height 702
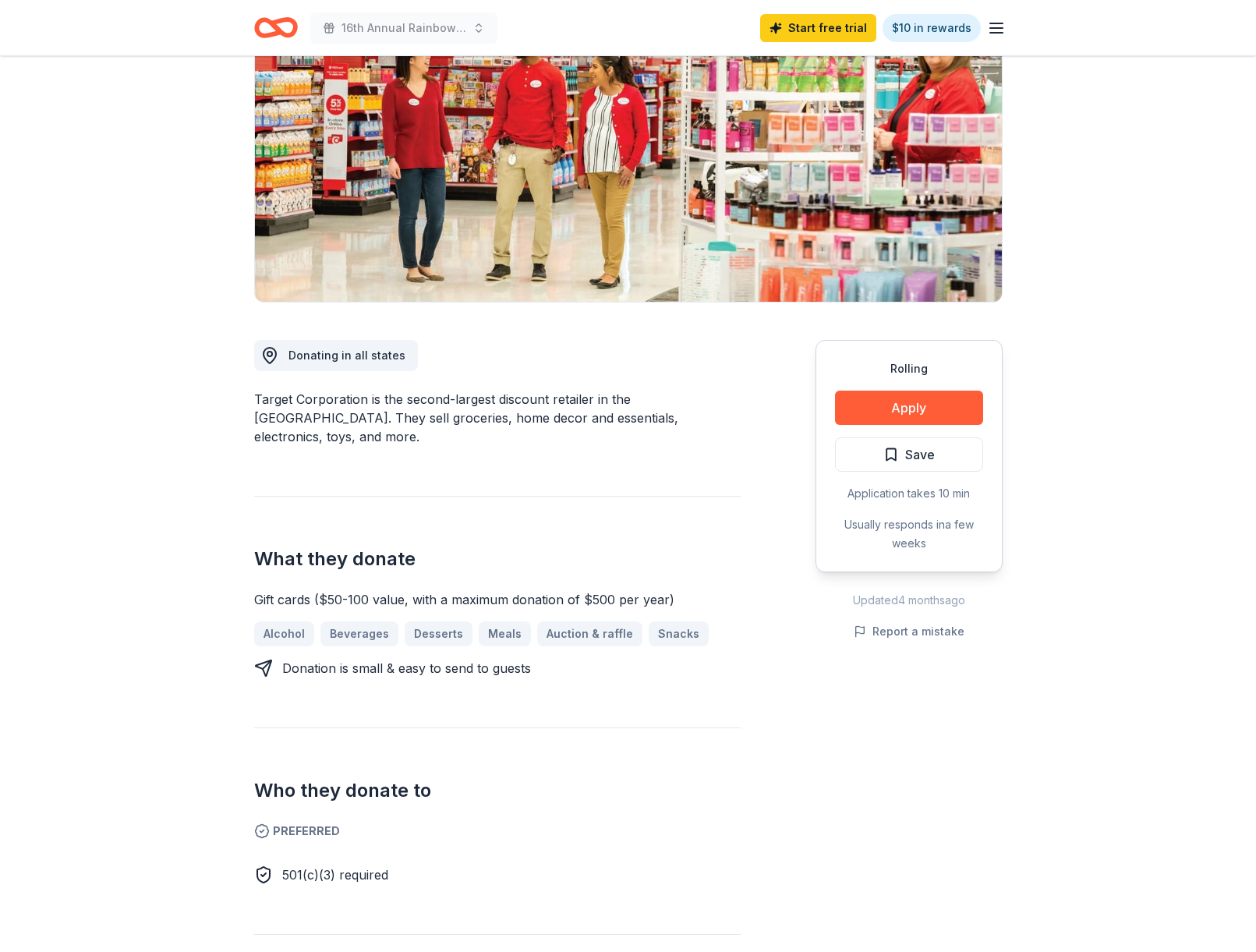
scroll to position [193, 0]
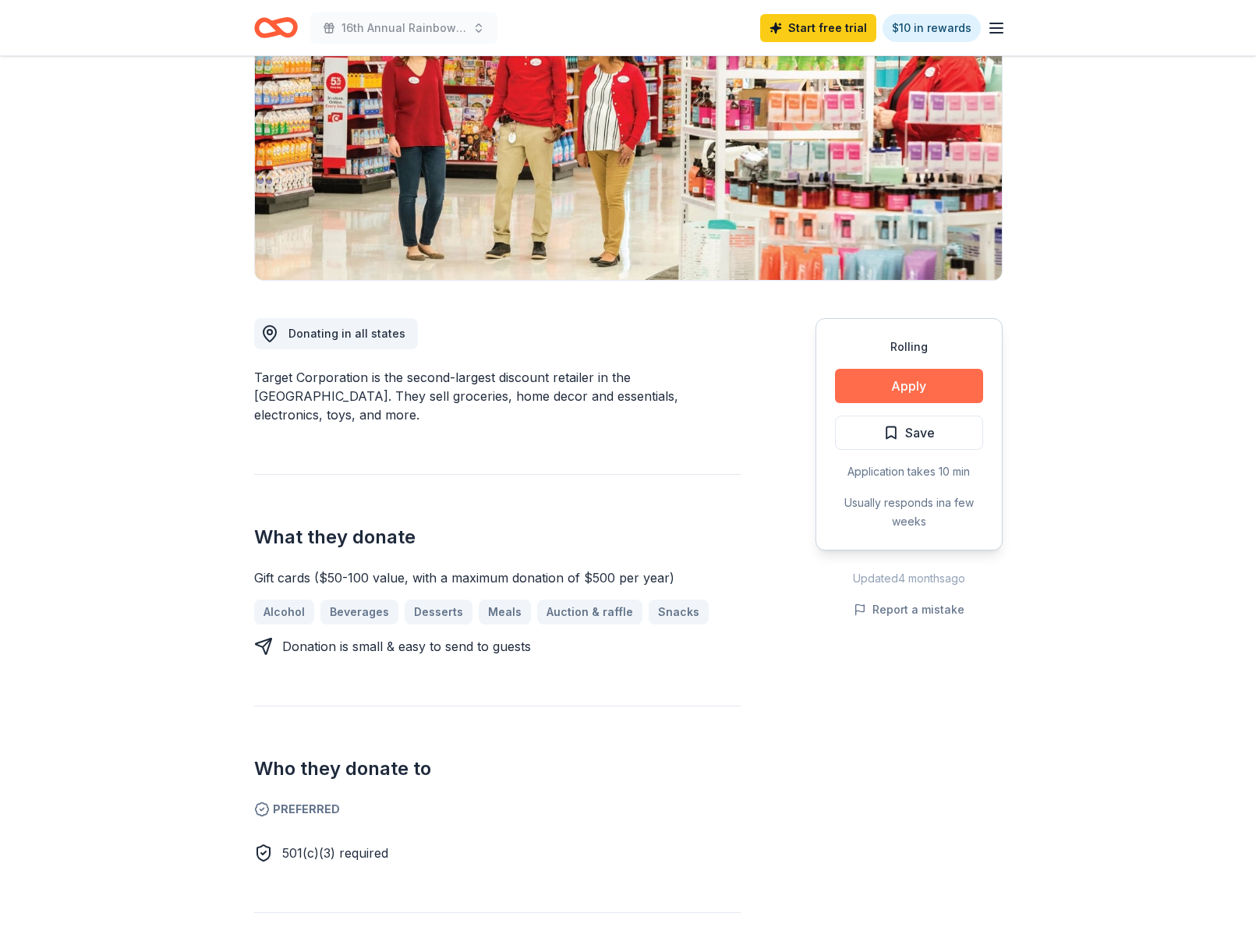
click at [874, 384] on button "Apply" at bounding box center [909, 386] width 148 height 35
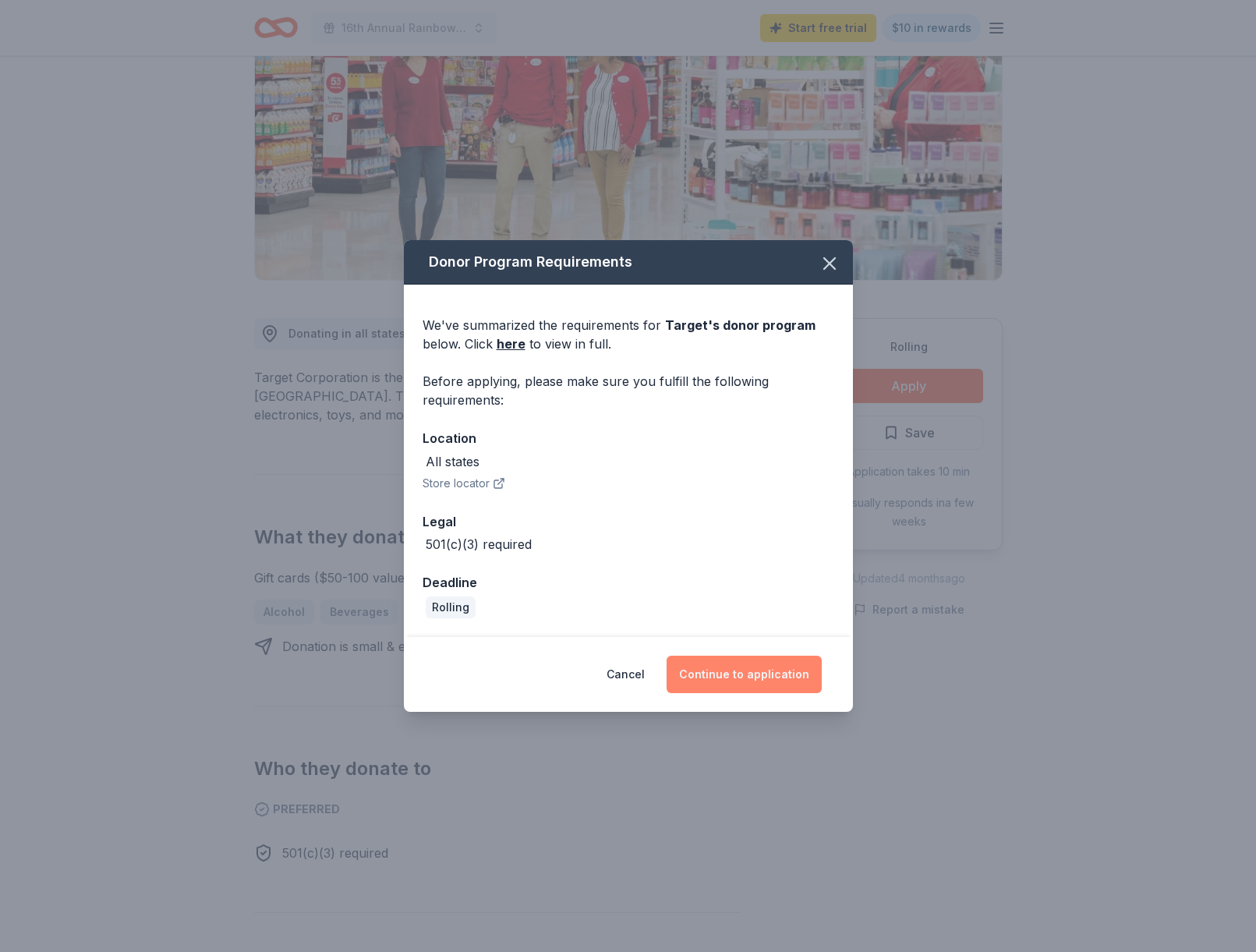
click at [718, 674] on button "Continue to application" at bounding box center [744, 674] width 155 height 37
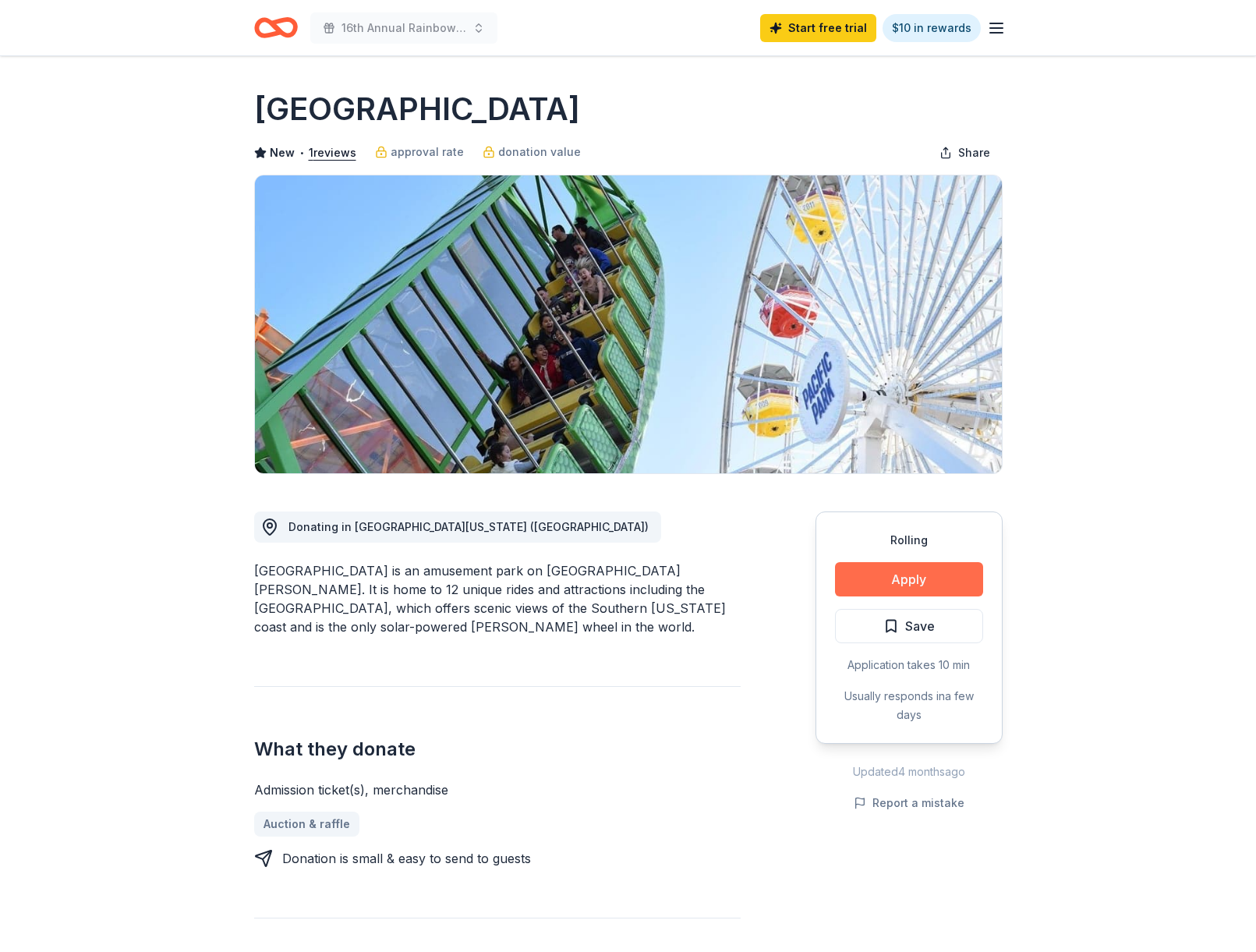
click at [914, 593] on button "Apply" at bounding box center [909, 578] width 148 height 35
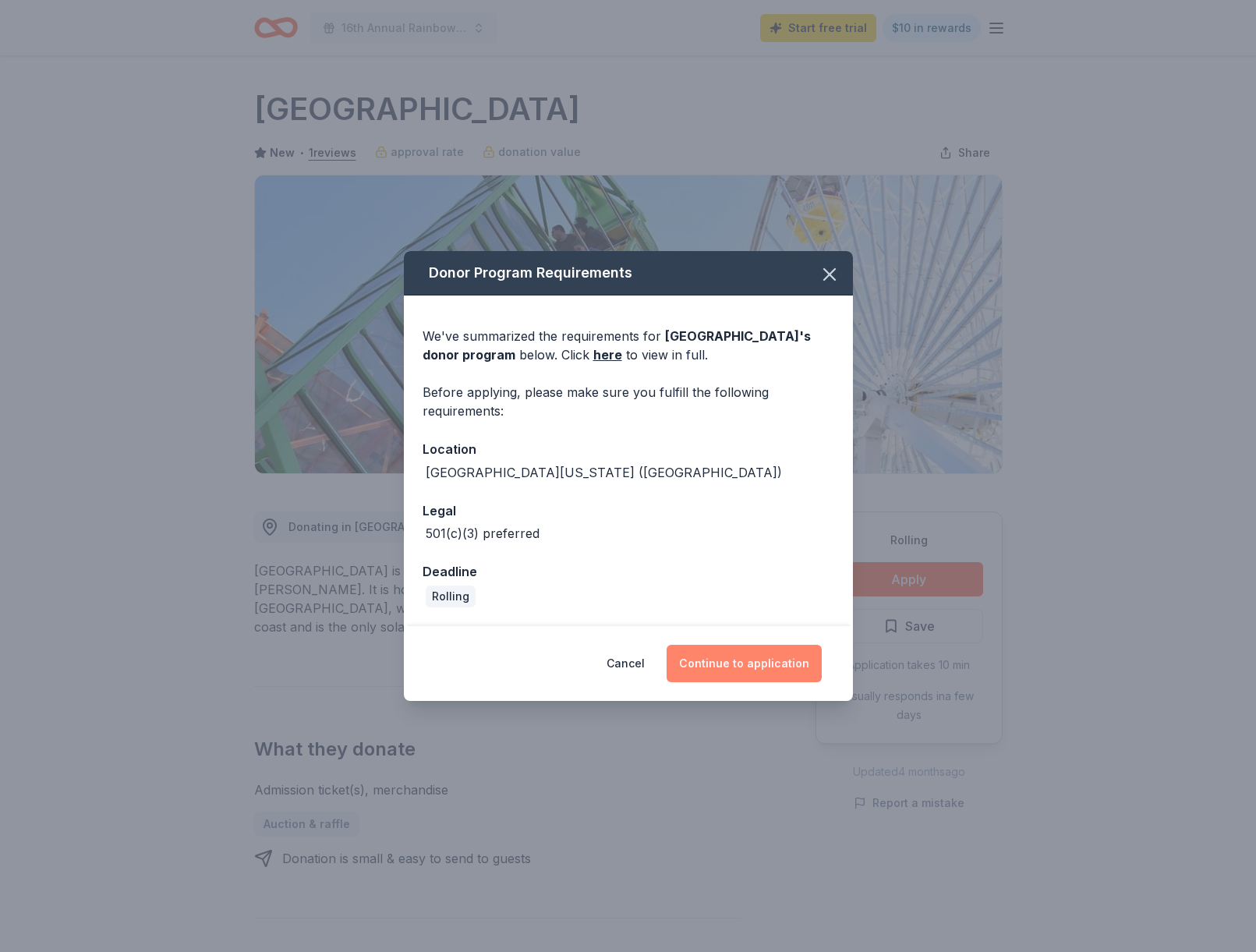
click at [774, 662] on button "Continue to application" at bounding box center [744, 664] width 155 height 37
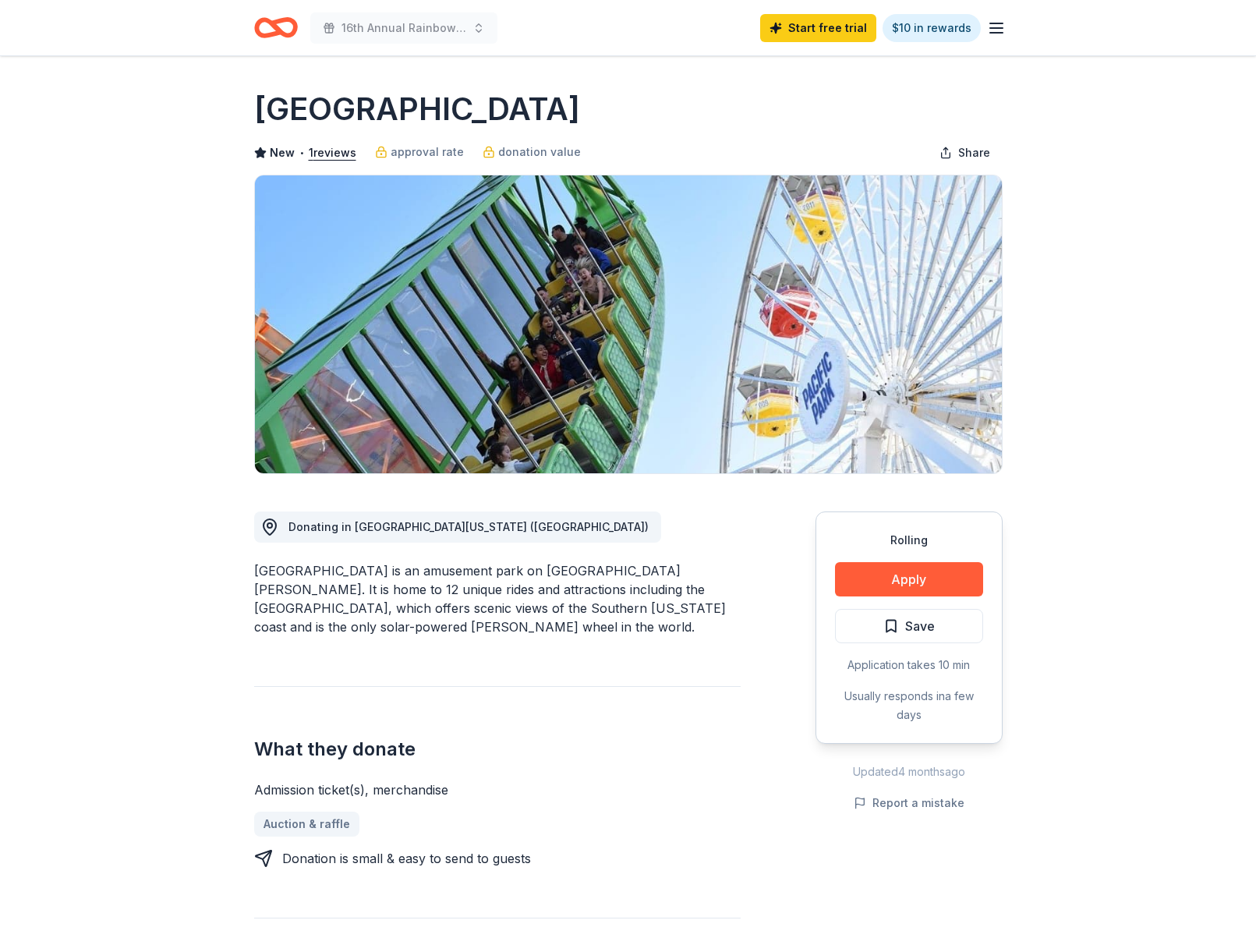
scroll to position [3, 0]
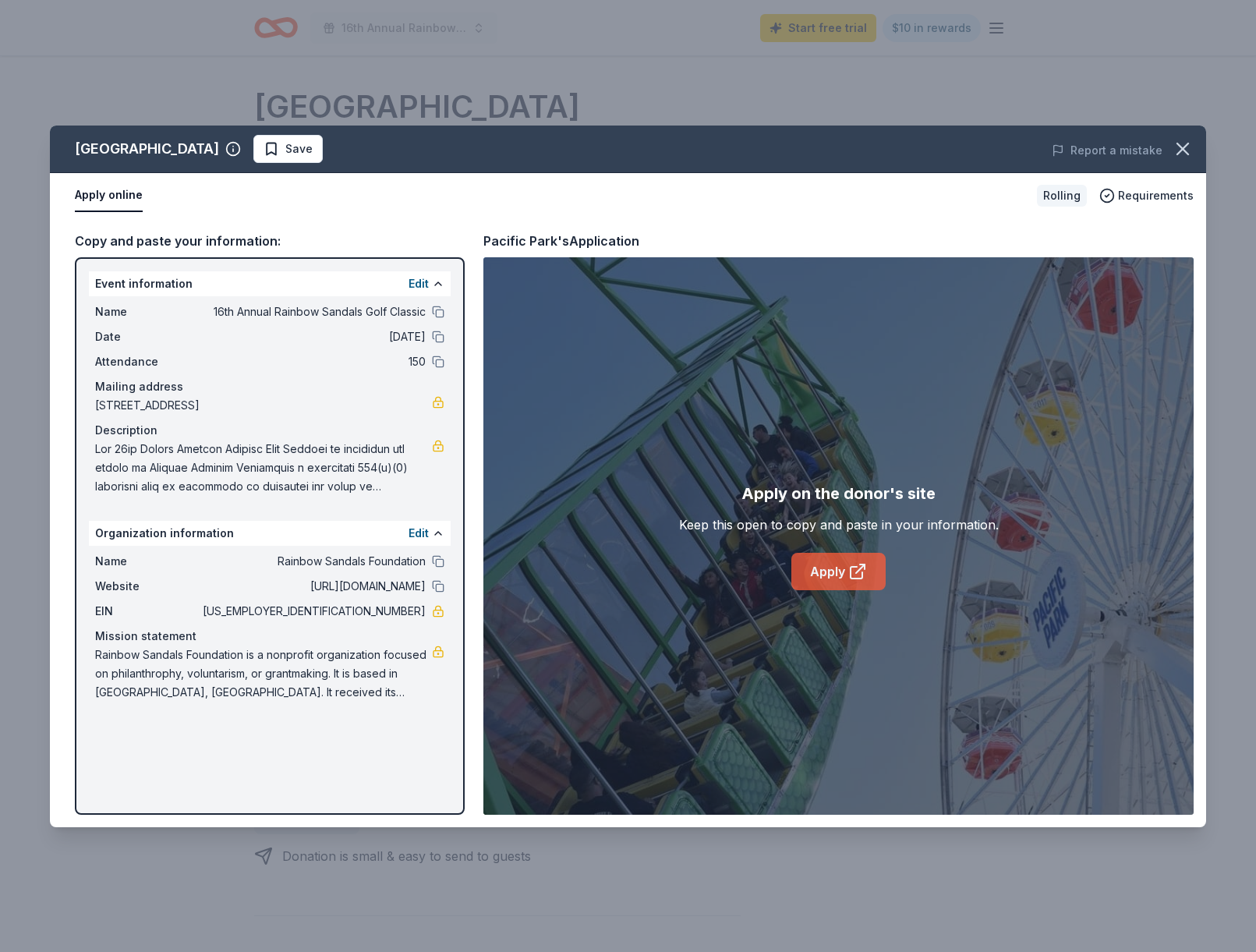
click at [830, 562] on link "Apply" at bounding box center [839, 571] width 94 height 37
